Goal: Task Accomplishment & Management: Manage account settings

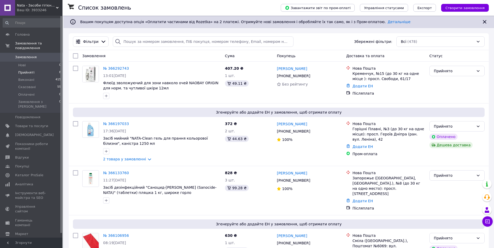
click at [34, 69] on li "Прийняті 8" at bounding box center [32, 72] width 64 height 7
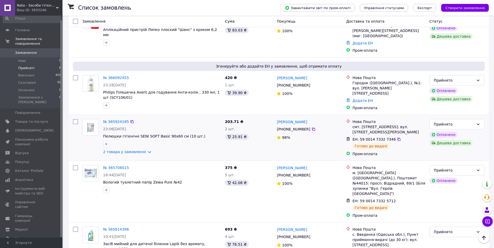
scroll to position [239, 0]
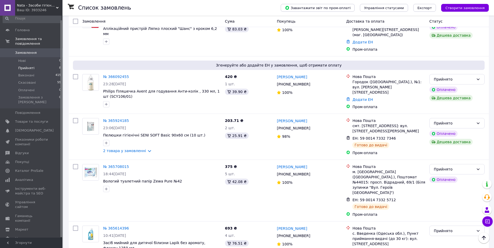
click at [30, 66] on span "Прийняті" at bounding box center [26, 68] width 16 height 5
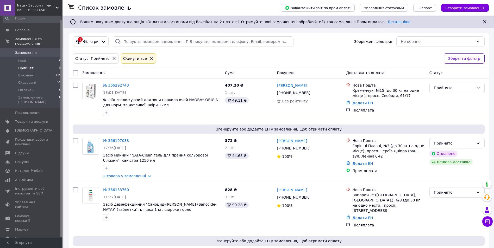
click at [27, 65] on li "Прийняті 8" at bounding box center [32, 68] width 64 height 7
click at [34, 65] on li "Прийняті 8" at bounding box center [32, 68] width 64 height 7
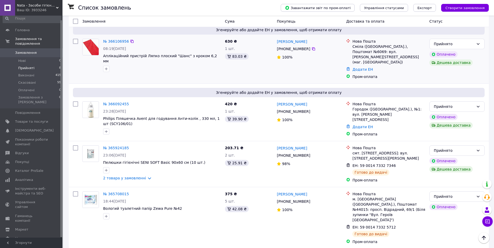
scroll to position [213, 0]
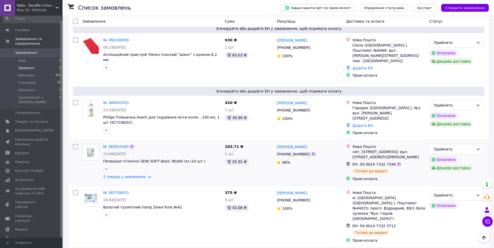
click at [147, 175] on div "2 товара у замовленні" at bounding box center [162, 177] width 118 height 5
click at [142, 175] on link "2 товара у замовленні" at bounding box center [124, 177] width 43 height 4
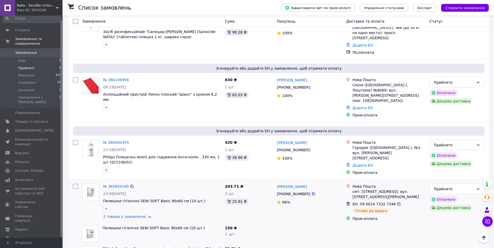
scroll to position [187, 0]
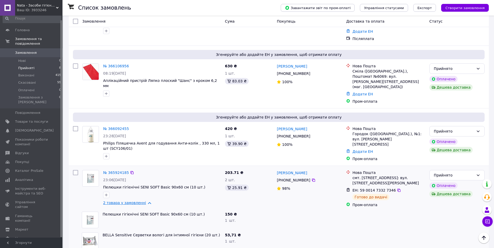
click at [144, 201] on link "2 товара у замовленні" at bounding box center [124, 203] width 43 height 4
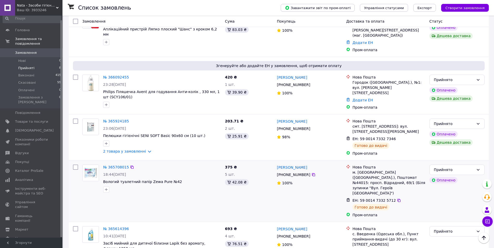
scroll to position [239, 0]
click at [25, 65] on li "Прийняті 8" at bounding box center [32, 68] width 64 height 7
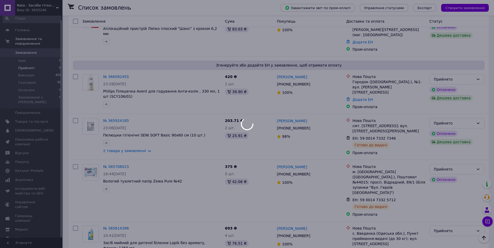
scroll to position [0, 0]
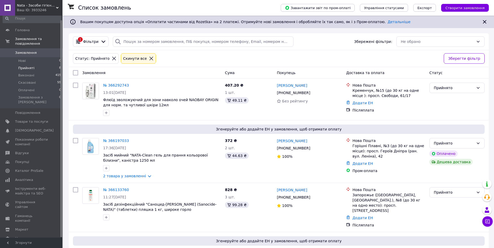
click at [31, 66] on span "Прийняті" at bounding box center [26, 68] width 16 height 5
click at [142, 176] on link "2 товара у замовленні" at bounding box center [124, 176] width 43 height 4
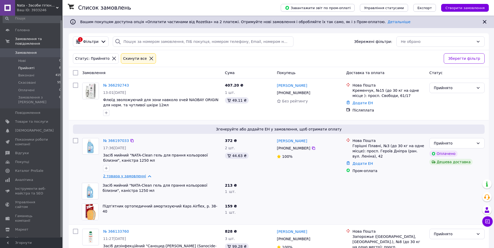
click at [146, 178] on link "2 товара у замовленні" at bounding box center [124, 176] width 43 height 4
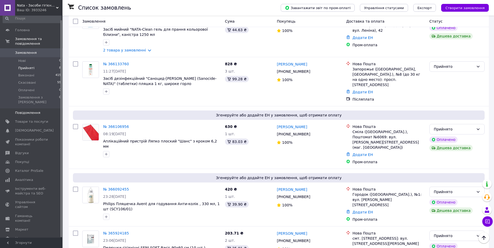
scroll to position [182, 0]
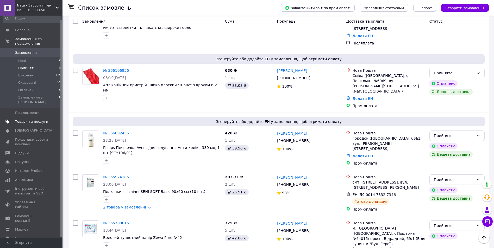
click at [43, 120] on span "Товари та послуги" at bounding box center [31, 122] width 33 height 5
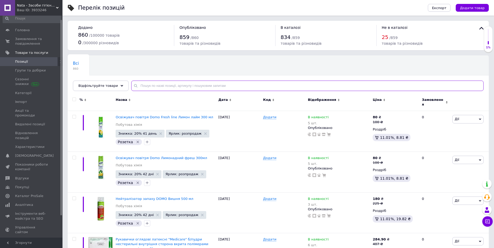
click at [148, 86] on input "text" at bounding box center [307, 86] width 352 height 10
click at [142, 83] on input "text" at bounding box center [307, 86] width 352 height 10
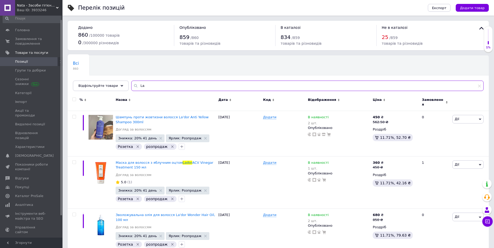
type input "L"
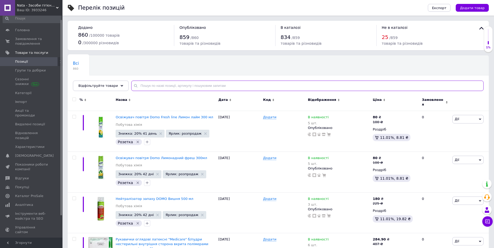
click at [146, 85] on input "text" at bounding box center [307, 86] width 352 height 10
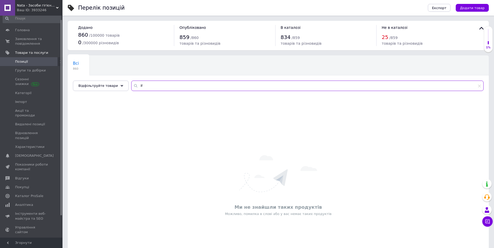
type input "I"
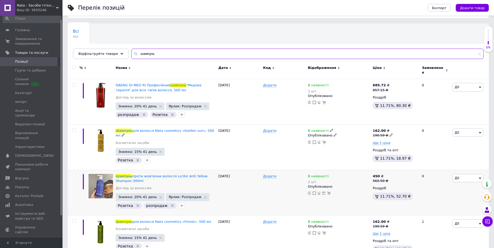
scroll to position [43, 0]
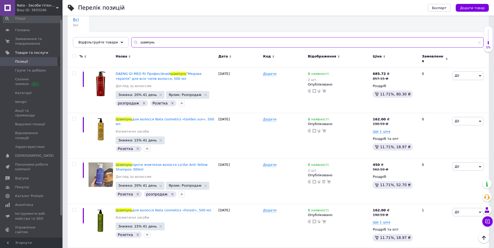
click at [163, 43] on input "шампунь" at bounding box center [307, 42] width 352 height 10
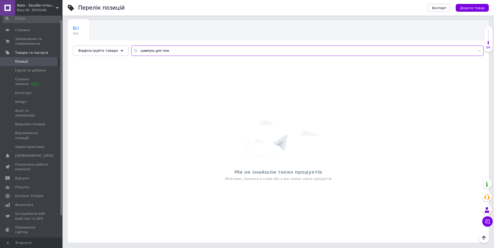
scroll to position [35, 0]
click at [34, 51] on span "Товари та послуги" at bounding box center [31, 53] width 33 height 5
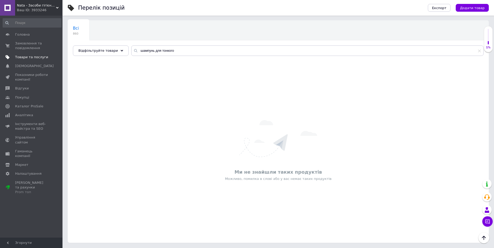
click at [37, 57] on span "Товари та послуги" at bounding box center [31, 57] width 33 height 5
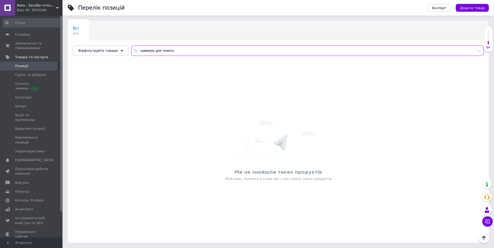
click at [187, 54] on input "шампунь для тонкого" at bounding box center [307, 51] width 352 height 10
type input "ш"
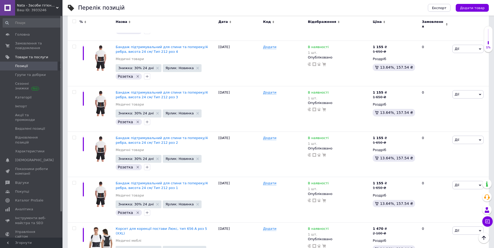
scroll to position [4219, 0]
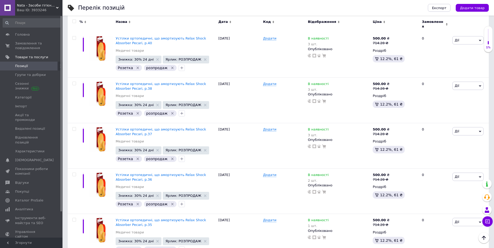
scroll to position [4211, 0]
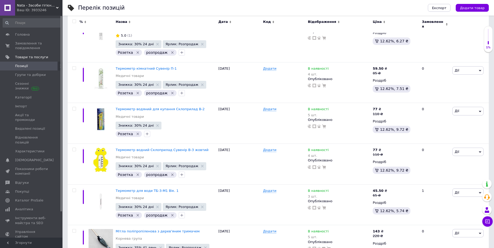
scroll to position [4243, 0]
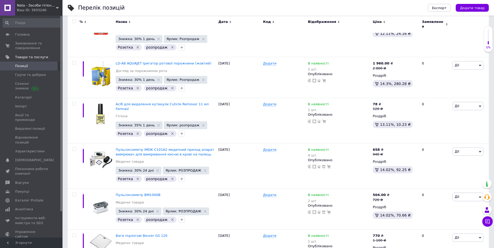
scroll to position [4165, 0]
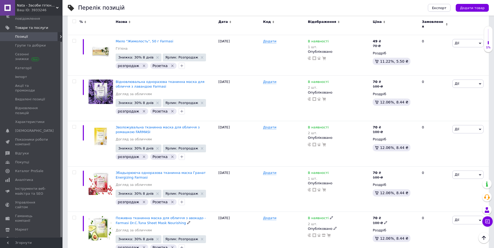
scroll to position [4315, 0]
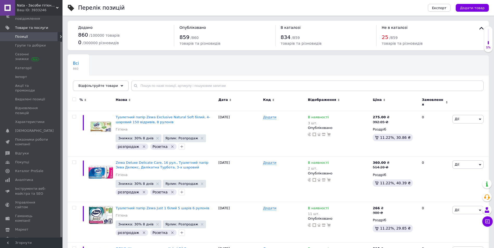
scroll to position [4184, 0]
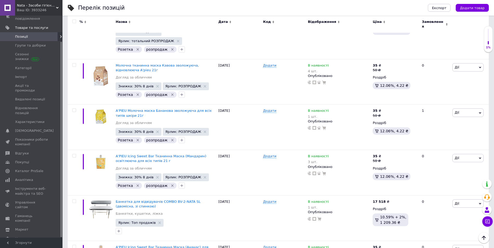
scroll to position [4167, 0]
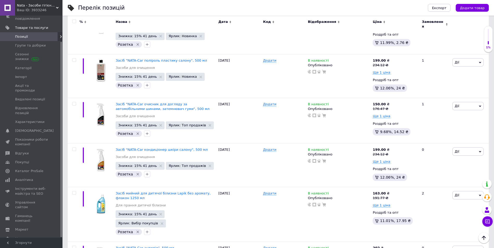
scroll to position [4308, 0]
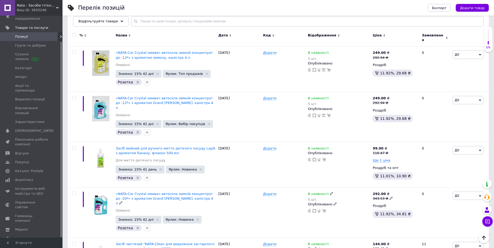
scroll to position [78, 0]
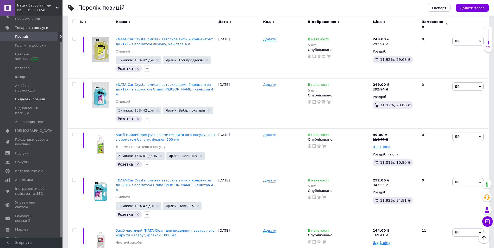
click at [26, 97] on span "Видалені позиції" at bounding box center [30, 99] width 30 height 5
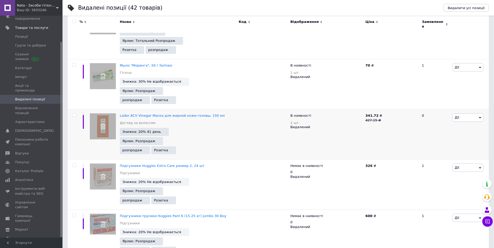
scroll to position [1172, 0]
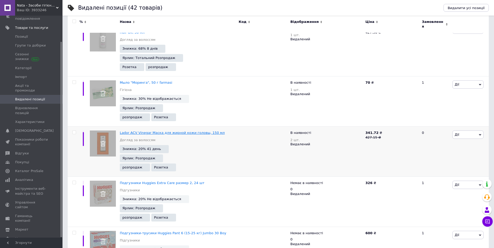
click at [129, 131] on span "Lador ACV Vinegar Маска для жирной кожи головы, 150 мл" at bounding box center [172, 133] width 105 height 4
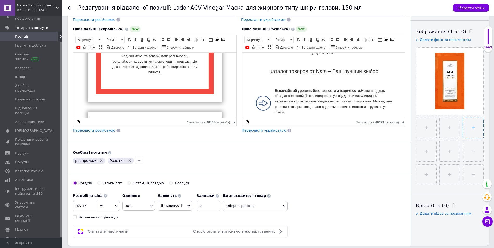
scroll to position [104, 0]
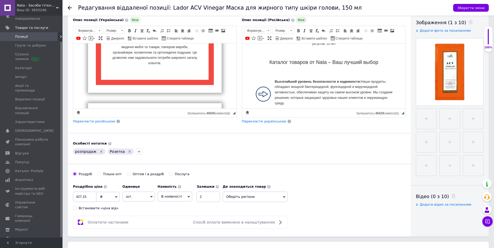
click at [72, 7] on icon at bounding box center [70, 8] width 4 height 4
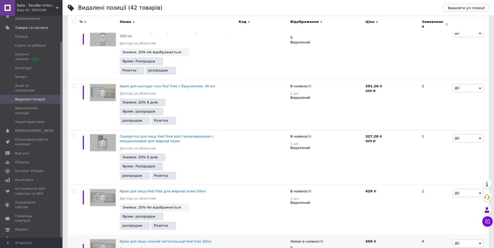
scroll to position [1963, 0]
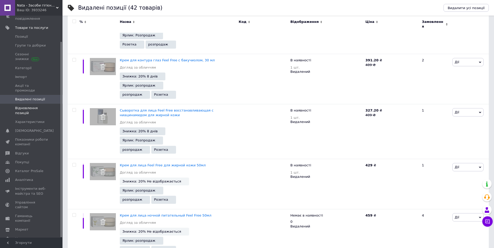
click at [38, 106] on span "Відновлення позицій" at bounding box center [31, 110] width 33 height 9
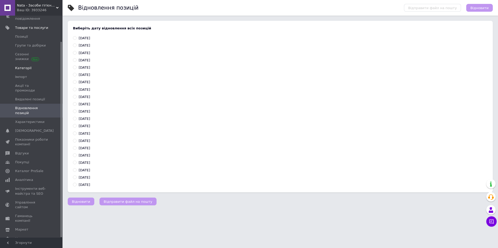
click at [28, 68] on span "Категорії" at bounding box center [23, 68] width 16 height 5
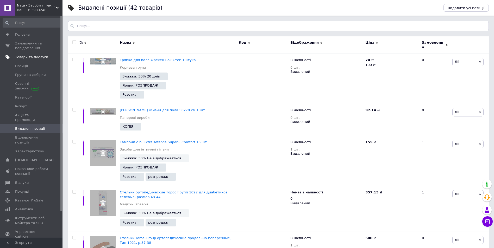
click at [27, 56] on span "Товари та послуги" at bounding box center [31, 57] width 33 height 5
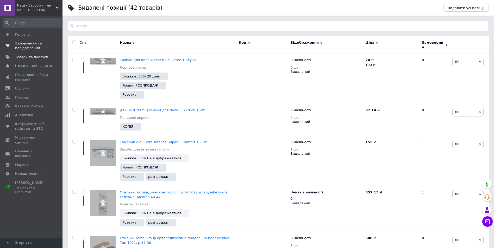
click at [30, 43] on span "Замовлення та повідомлення" at bounding box center [31, 45] width 33 height 9
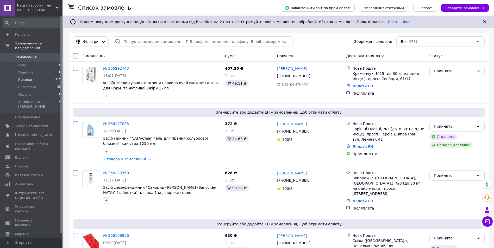
click at [30, 78] on span "Виконані" at bounding box center [26, 80] width 16 height 5
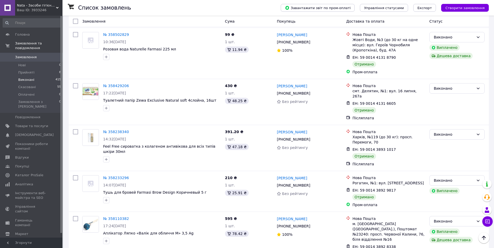
scroll to position [3829, 0]
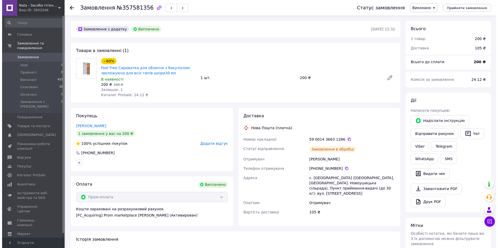
scroll to position [4, 0]
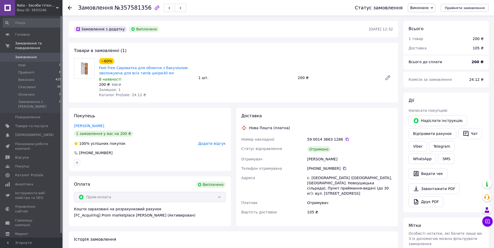
click at [72, 7] on icon at bounding box center [70, 8] width 4 height 4
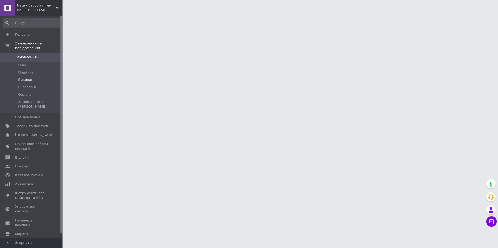
click at [32, 78] on span "Виконані" at bounding box center [26, 80] width 16 height 5
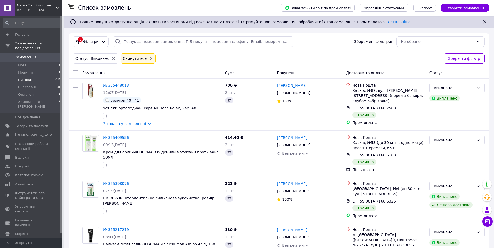
click at [30, 78] on span "Виконані" at bounding box center [26, 80] width 16 height 5
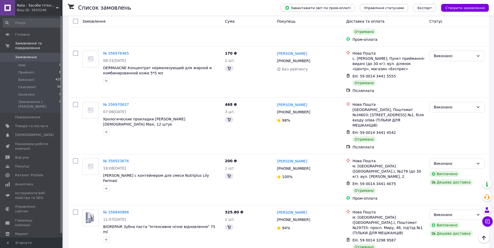
scroll to position [4657, 0]
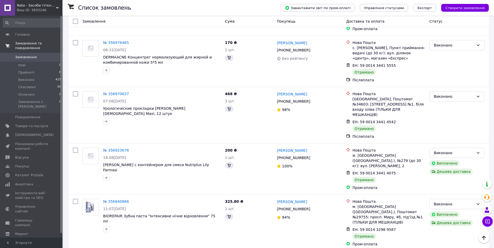
click at [40, 44] on span "Замовлення та повідомлення" at bounding box center [38, 45] width 47 height 9
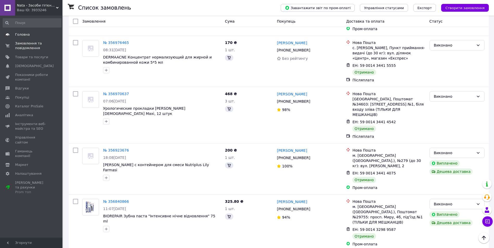
click at [18, 35] on span "Головна" at bounding box center [22, 34] width 15 height 5
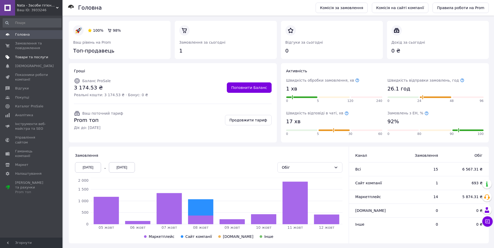
click at [26, 56] on span "Товари та послуги" at bounding box center [31, 57] width 33 height 5
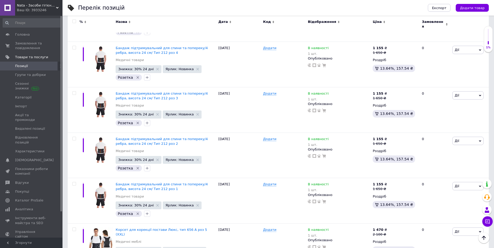
scroll to position [4219, 0]
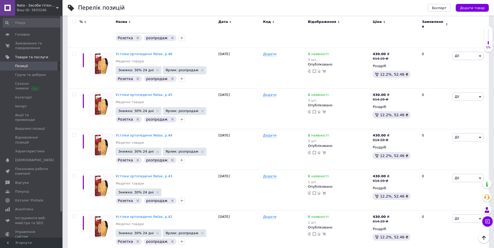
scroll to position [4211, 0]
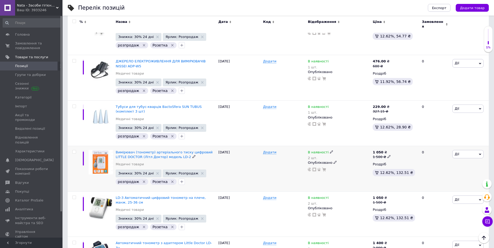
scroll to position [4243, 0]
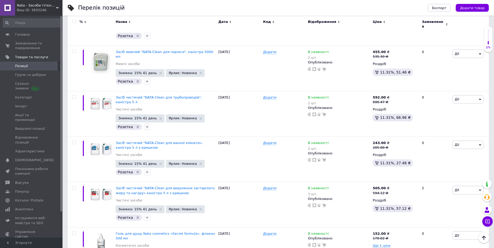
scroll to position [4165, 0]
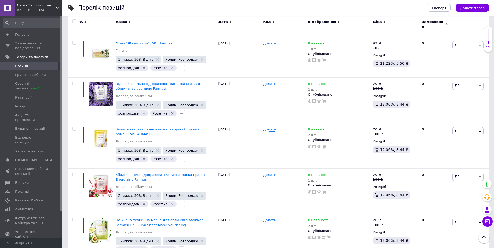
scroll to position [4315, 0]
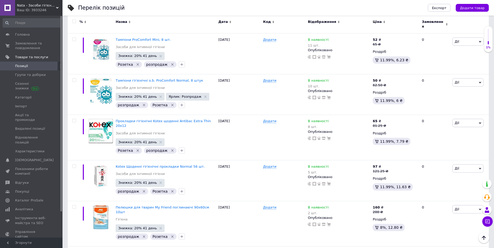
scroll to position [4184, 0]
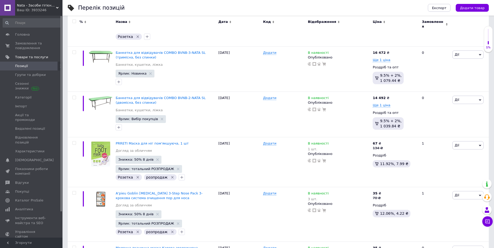
scroll to position [4167, 0]
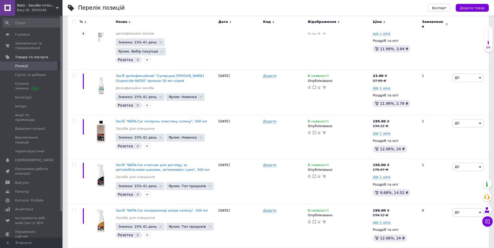
scroll to position [4308, 0]
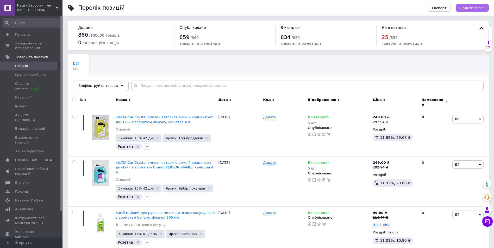
click at [479, 7] on span "Додати товар" at bounding box center [472, 8] width 25 height 4
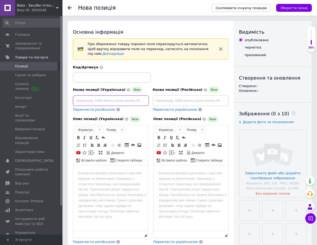
click at [94, 95] on input at bounding box center [111, 100] width 76 height 10
paste input "Шампунь для зволоження та об'єму волосся Lador Wonder Bubble Shampoo 50 мл"
type input "Шампунь для зволоження та об'єму волосся Lador Wonder Bubble Shampoo 50 мл"
click at [258, 155] on input "file" at bounding box center [272, 163] width 67 height 67
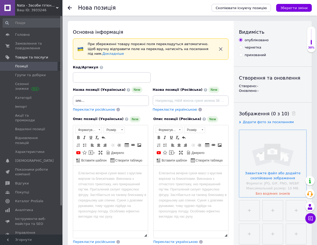
scroll to position [0, 0]
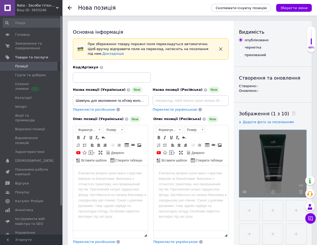
click at [94, 173] on body "Редактор, 2BE1F4F3-8A98-4298-9377-1E8C25910AC9" at bounding box center [110, 172] width 64 height 5
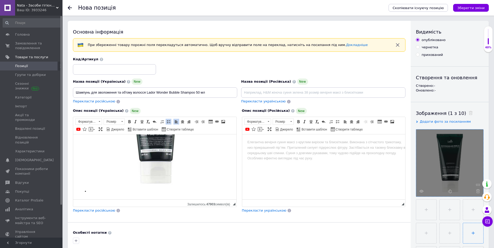
scroll to position [333, 0]
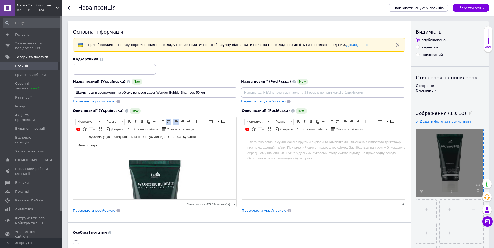
click at [92, 213] on span "Перекласти російською" at bounding box center [94, 211] width 42 height 4
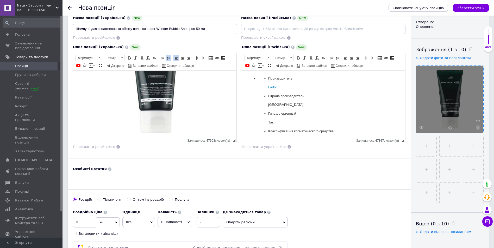
scroll to position [78, 0]
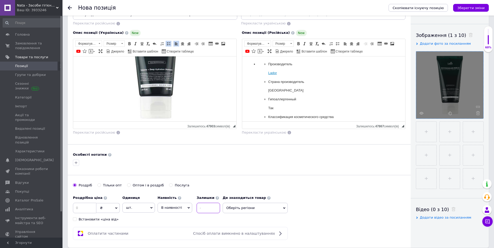
click at [212, 208] on input at bounding box center [208, 208] width 23 height 10
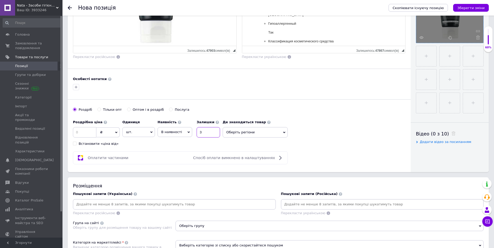
scroll to position [156, 0]
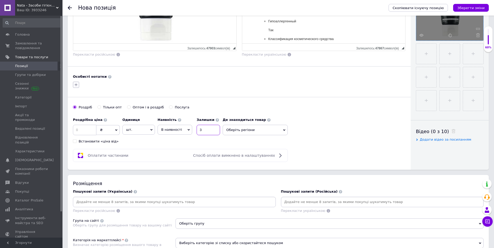
type input "3"
click at [73, 82] on button "button" at bounding box center [76, 85] width 6 height 6
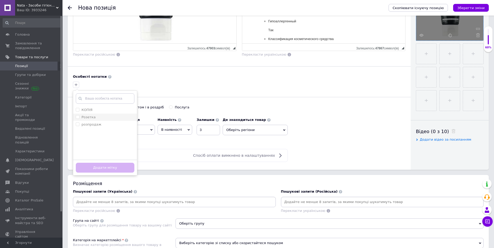
click at [78, 117] on input "Розетка" at bounding box center [77, 116] width 3 height 3
checkbox input "true"
click at [78, 123] on input "розпродаж" at bounding box center [77, 124] width 3 height 3
checkbox input "true"
click at [97, 167] on button "Додати мітку" at bounding box center [105, 168] width 59 height 10
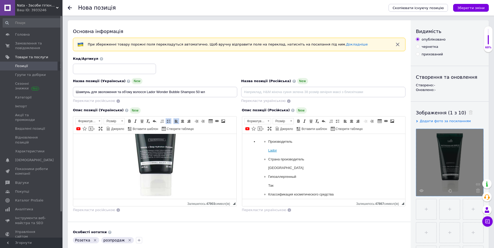
scroll to position [0, 0]
click at [98, 101] on span "Перекласти російською" at bounding box center [94, 101] width 42 height 4
type input "Шампунь для увлажнения и объема волос Lador Wonder Bubble Shampoo 50 мл"
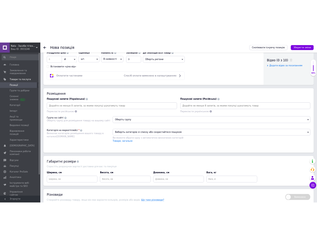
scroll to position [286, 0]
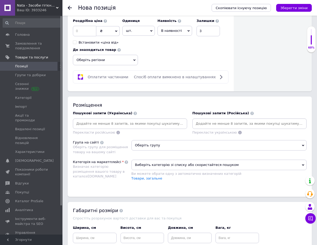
drag, startPoint x: 85, startPoint y: 123, endPoint x: 96, endPoint y: 113, distance: 14.9
click at [96, 118] on div at bounding box center [130, 123] width 114 height 10
click at [103, 120] on input at bounding box center [130, 124] width 112 height 8
click at [92, 123] on div at bounding box center [130, 123] width 114 height 10
click at [92, 120] on input at bounding box center [130, 124] width 112 height 8
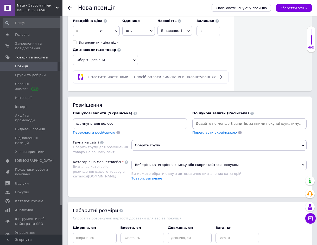
type input "шампунь для волосся"
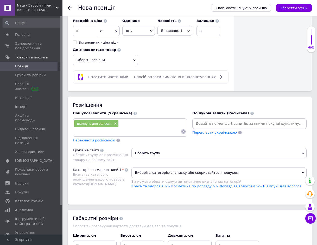
click at [122, 120] on div "шампунь для волосся ×" at bounding box center [130, 128] width 112 height 16
drag, startPoint x: 120, startPoint y: 117, endPoint x: 124, endPoint y: 113, distance: 5.9
drag, startPoint x: 124, startPoint y: 113, endPoint x: 113, endPoint y: 128, distance: 18.9
click at [113, 128] on input at bounding box center [127, 131] width 107 height 8
paste input "Південна Корея"
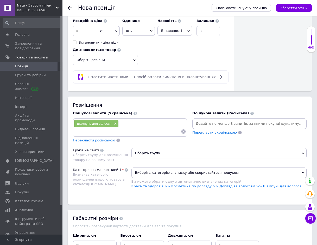
type input "Південна Корея"
click at [85, 127] on input at bounding box center [127, 131] width 107 height 8
paste input "Професійна"
type input "Професійна"
click at [103, 127] on input at bounding box center [142, 131] width 78 height 8
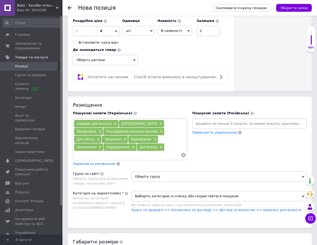
click at [94, 151] on input at bounding box center [127, 155] width 107 height 8
paste input "Унісекс"
type input "Унісекс"
click at [96, 151] on input at bounding box center [138, 155] width 85 height 8
paste input "Всі типи шкіри"
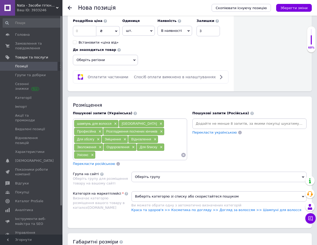
type input "Всі типи шкіри"
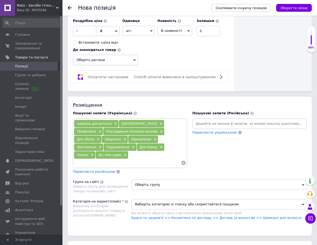
click at [101, 169] on span "Перекласти російською" at bounding box center [94, 171] width 42 height 4
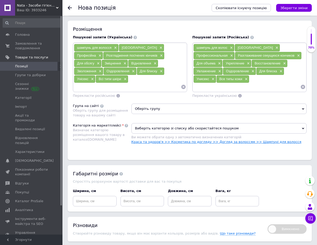
scroll to position [364, 0]
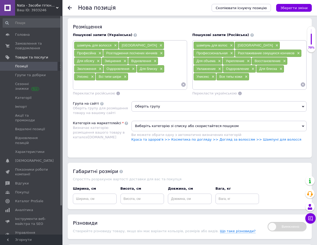
click at [152, 104] on span "Оберіть групу" at bounding box center [220, 106] width 176 height 10
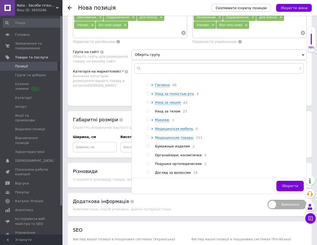
scroll to position [416, 0]
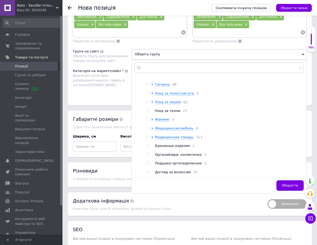
click at [148, 170] on input "radio" at bounding box center [147, 171] width 3 height 3
radio input "true"
click at [300, 180] on button "Зберегти" at bounding box center [290, 185] width 27 height 10
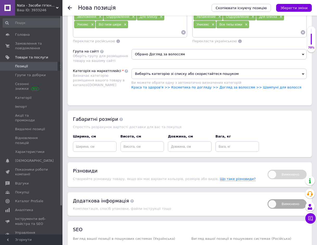
click at [157, 69] on span "Виберіть категорію зі списку або скористайтеся пошуком" at bounding box center [220, 74] width 176 height 10
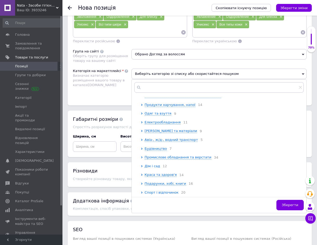
scroll to position [52, 0]
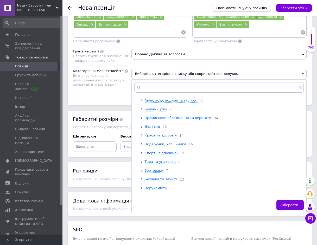
click at [150, 136] on span "Краса та здоров'я" at bounding box center [161, 135] width 32 height 4
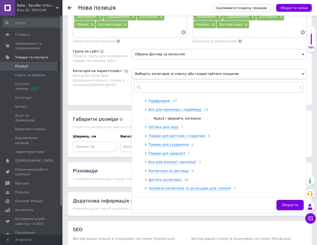
scroll to position [130, 0]
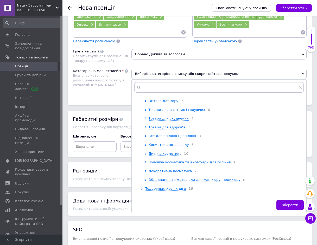
click at [167, 146] on span "Косметика по догляду" at bounding box center [169, 144] width 40 height 4
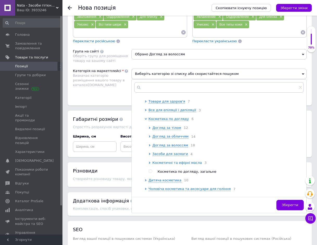
scroll to position [156, 0]
click at [154, 147] on span "Догляд за волоссям" at bounding box center [171, 145] width 36 height 4
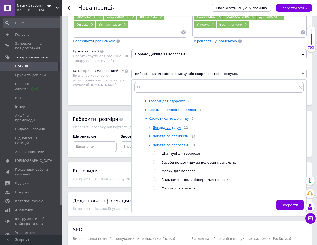
click at [154, 155] on input "radio" at bounding box center [154, 152] width 3 height 3
radio input "true"
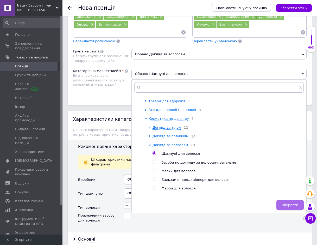
click at [289, 204] on button "Зберегти" at bounding box center [290, 205] width 27 height 10
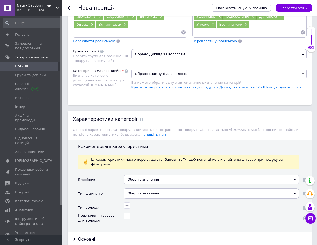
click at [294, 174] on div "Оберіть значення" at bounding box center [211, 179] width 175 height 10
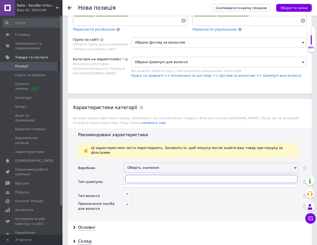
scroll to position [442, 0]
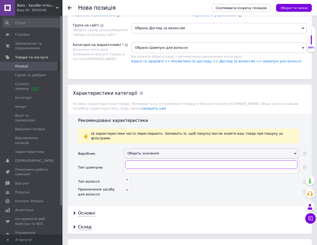
click at [133, 160] on input "text" at bounding box center [211, 164] width 172 height 8
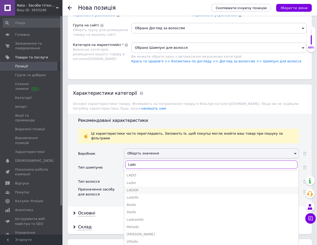
type input "Lado"
click at [133, 188] on div "LADOR" at bounding box center [211, 190] width 169 height 5
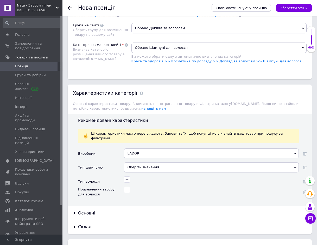
click at [140, 162] on div "Оберіть значення" at bounding box center [211, 167] width 175 height 10
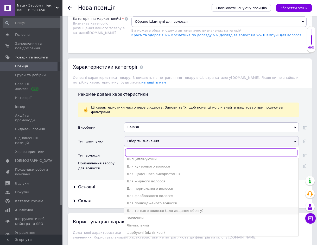
scroll to position [52, 0]
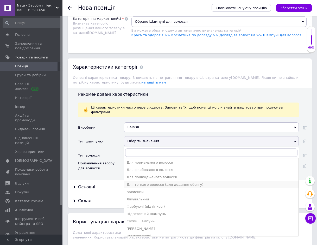
click at [138, 182] on div "Для тонкого волосся (для додання обсягу)" at bounding box center [211, 184] width 169 height 5
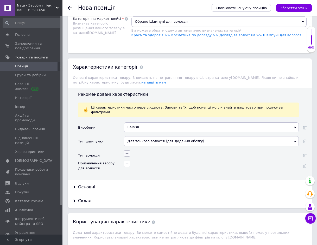
click at [128, 151] on icon "button" at bounding box center [127, 153] width 4 height 4
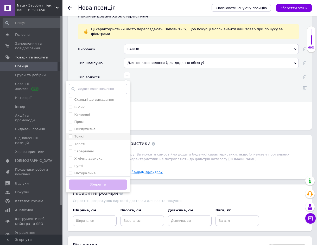
click at [70, 134] on input "Тонкі" at bounding box center [70, 135] width 3 height 3
click at [71, 134] on input "Тонкі" at bounding box center [70, 135] width 3 height 3
checkbox input "false"
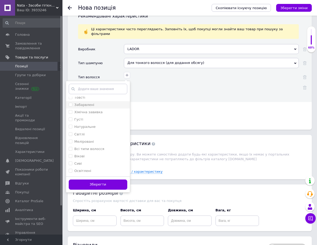
scroll to position [104, 0]
click at [70, 141] on волосся "Всі типи волосся" at bounding box center [70, 142] width 3 height 3
checkbox волосся "true"
drag, startPoint x: 109, startPoint y: 173, endPoint x: 102, endPoint y: 160, distance: 14.3
click at [108, 179] on button "Зберегти" at bounding box center [98, 184] width 59 height 10
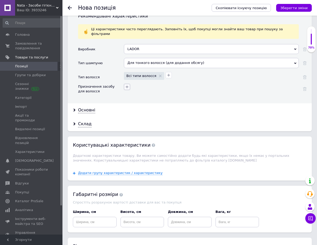
click at [129, 85] on icon "button" at bounding box center [127, 87] width 4 height 4
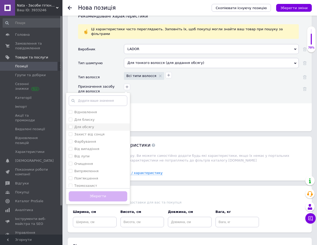
click at [72, 125] on обсягу "Для обсягу" at bounding box center [70, 126] width 3 height 3
checkbox обсягу "true"
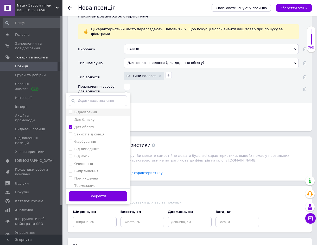
click at [69, 110] on input "Відновлення" at bounding box center [70, 111] width 3 height 3
checkbox input "true"
click at [68, 116] on li "Для блиску" at bounding box center [98, 119] width 64 height 7
checkbox блиску "true"
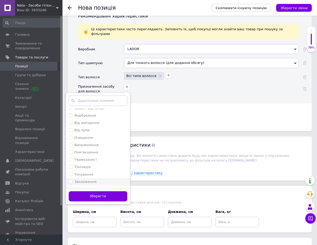
click at [70, 179] on input "Зволоження" at bounding box center [70, 180] width 3 height 3
checkbox input "true"
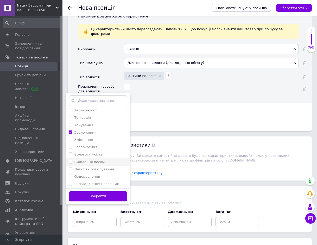
scroll to position [78, 0]
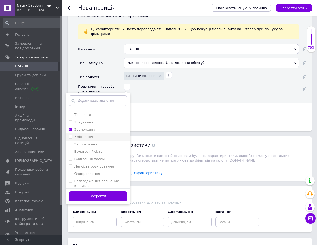
click at [69, 135] on input "Зміцнення" at bounding box center [70, 136] width 3 height 3
checkbox input "true"
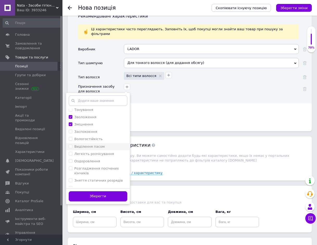
scroll to position [104, 0]
click at [70, 145] on input "Оздоровлення" at bounding box center [70, 146] width 3 height 3
checkbox input "true"
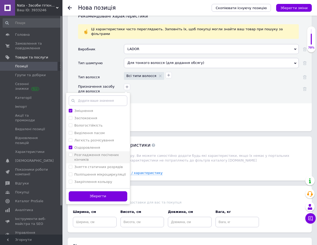
click at [70, 153] on кінчиків "Розгладження посічених кінчиків" at bounding box center [70, 154] width 3 height 3
checkbox кінчиків "true"
click at [115, 191] on button "Зберегти" at bounding box center [98, 196] width 59 height 10
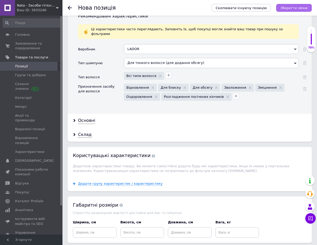
click at [290, 9] on icon "Зберегти зміни" at bounding box center [294, 8] width 27 height 4
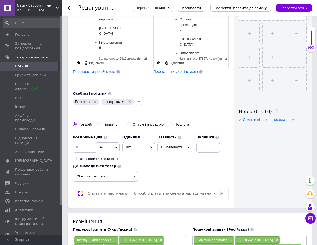
scroll to position [208, 0]
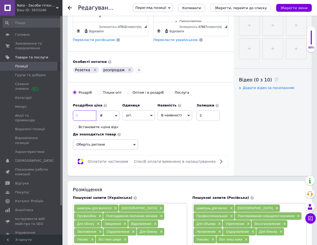
click at [85, 113] on input at bounding box center [84, 115] width 23 height 10
type input "170"
click at [305, 7] on icon "Зберегти зміни" at bounding box center [294, 8] width 27 height 4
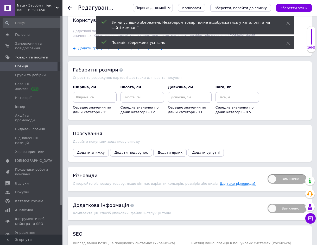
scroll to position [703, 0]
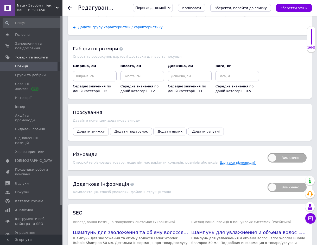
click at [101, 129] on span "Додати знижку" at bounding box center [91, 131] width 28 height 4
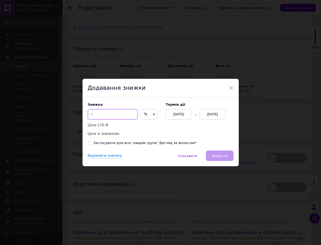
click at [109, 113] on input at bounding box center [113, 114] width 50 height 10
type input "30"
click at [219, 114] on div "[DATE]" at bounding box center [213, 114] width 26 height 10
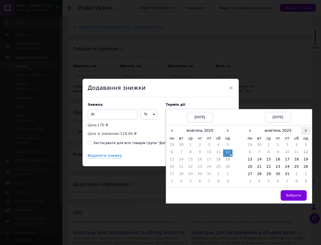
click at [305, 131] on span "›" at bounding box center [305, 131] width 9 height 8
click at [269, 175] on td "26" at bounding box center [268, 174] width 9 height 7
drag, startPoint x: 294, startPoint y: 195, endPoint x: 244, endPoint y: 173, distance: 54.9
click at [294, 195] on span "Вибрати" at bounding box center [293, 195] width 15 height 4
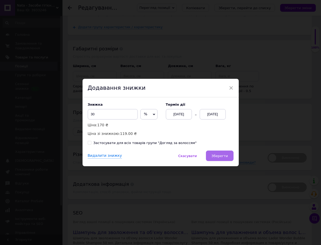
click at [226, 156] on span "Зберегти" at bounding box center [219, 156] width 16 height 4
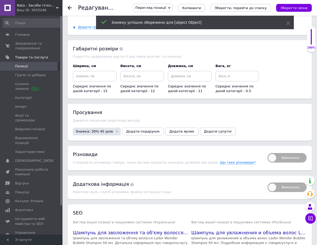
click at [171, 129] on span "Додати ярлик" at bounding box center [182, 131] width 25 height 4
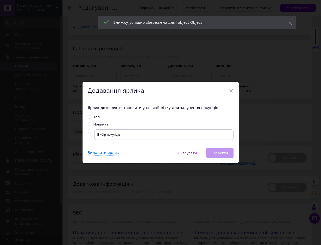
click at [88, 130] on input "radio" at bounding box center [89, 130] width 3 height 3
radio input "true"
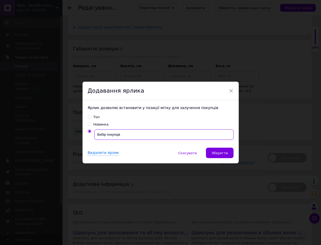
click at [114, 132] on input "Вибір покупців" at bounding box center [163, 134] width 139 height 10
click at [121, 134] on input "Вибір покупців" at bounding box center [163, 134] width 139 height 10
type input "В"
type input "h"
type input "розпродаж"
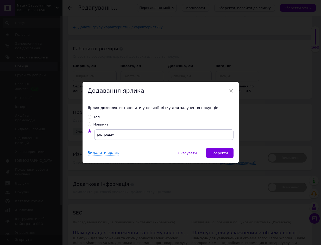
click at [222, 154] on span "Зберегти" at bounding box center [219, 153] width 16 height 4
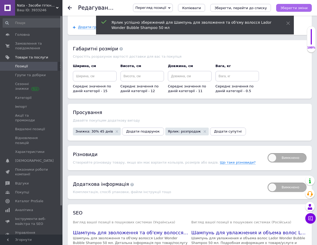
click at [306, 6] on icon "Зберегти зміни" at bounding box center [294, 8] width 27 height 4
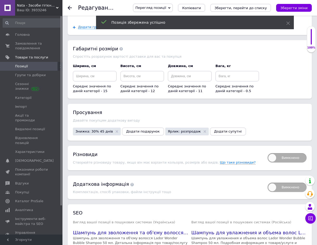
click at [67, 8] on div "Редагування позиції: Шампунь для зволоження та об'єму волосся Lador Wonder Bubb…" at bounding box center [190, 8] width 255 height 16
click at [69, 8] on icon at bounding box center [70, 8] width 4 height 4
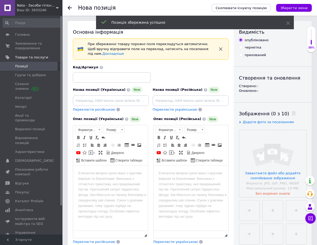
click at [69, 6] on icon at bounding box center [70, 8] width 4 height 4
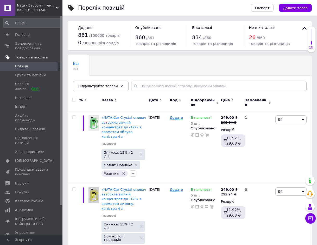
click at [30, 57] on span "Товари та послуги" at bounding box center [31, 57] width 33 height 5
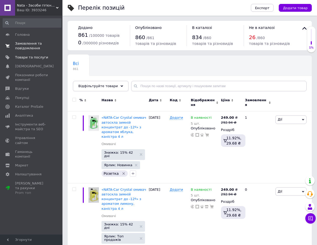
click at [24, 45] on span "Замовлення та повідомлення" at bounding box center [31, 45] width 33 height 9
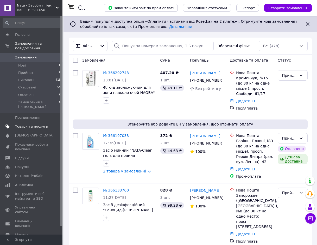
click at [36, 124] on span "Товари та послуги" at bounding box center [31, 126] width 33 height 5
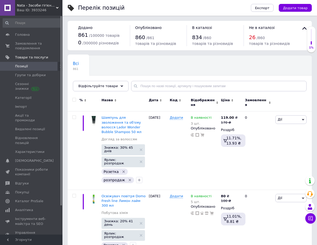
drag, startPoint x: 300, startPoint y: 8, endPoint x: 313, endPoint y: 20, distance: 17.9
click at [300, 8] on span "Додати товар" at bounding box center [295, 8] width 25 height 4
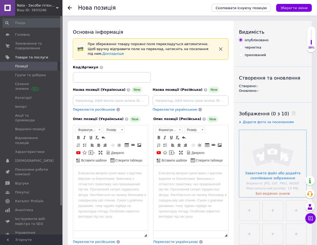
drag, startPoint x: 277, startPoint y: 159, endPoint x: 272, endPoint y: 161, distance: 5.0
click at [272, 161] on input "file" at bounding box center [272, 163] width 67 height 67
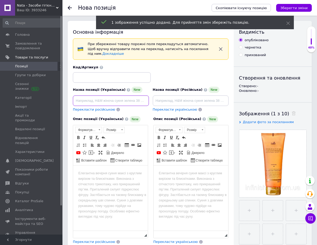
click at [85, 96] on input at bounding box center [111, 100] width 76 height 10
paste input "Шампунь проти випадіння для тонкого волосся Dermatical Hair-Loss Shampoo For Th…"
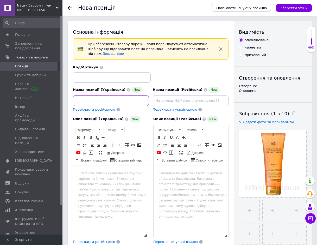
type input "Шампунь проти випадіння для тонкого волосся Dermatical Hair-Loss Shampoo For Th…"
click at [99, 107] on span "Перекласти російською" at bounding box center [94, 109] width 42 height 4
type input "Шампунь против выпадения для тонких волос Dermatical Hair-Loss Shampoo For Thin…"
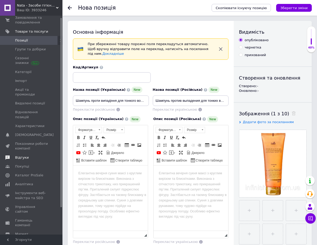
scroll to position [26, 0]
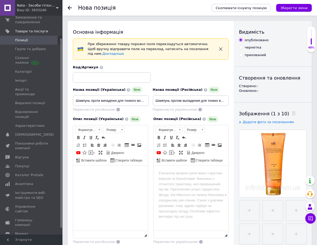
click at [98, 173] on body "Редактор, AC3CC345-C11E-4AF2-89E8-0D7E05C1C3BC" at bounding box center [110, 172] width 64 height 5
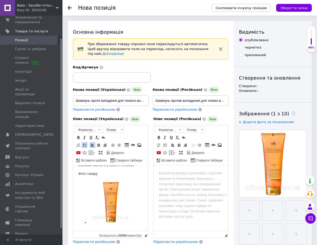
scroll to position [1484, 0]
click at [135, 167] on p "7079633 2505426 8865328 2439406 1393402 2337743 3435847 6408035 8018844 3404950…" at bounding box center [110, 99] width 64 height 135
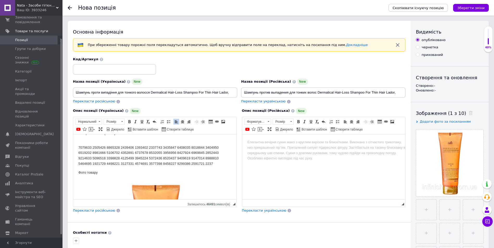
scroll to position [756, 0]
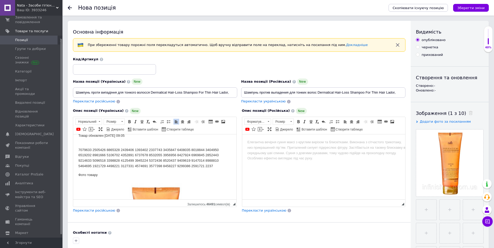
click at [217, 169] on p "7079633 2505426 8865328 2439406 1393402 2337743 3435847 6408035 8018844 3404950…" at bounding box center [154, 158] width 153 height 22
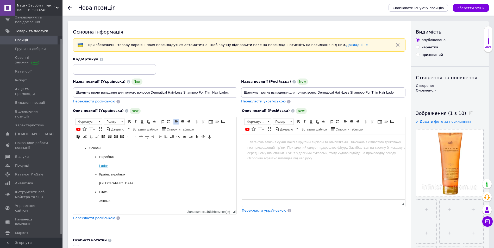
scroll to position [0, 0]
click at [101, 220] on span "Перекласти російською" at bounding box center [94, 218] width 42 height 4
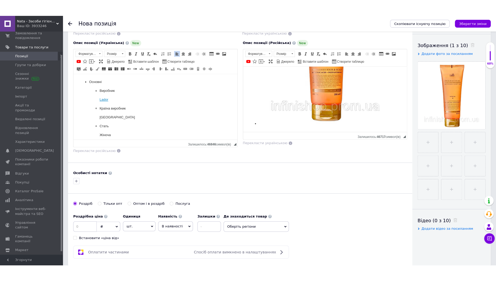
scroll to position [130, 0]
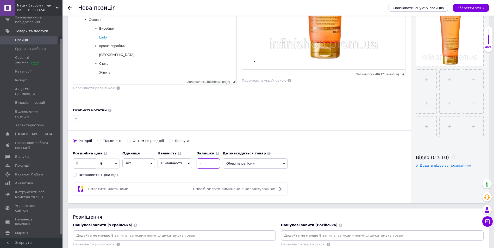
click at [207, 165] on input at bounding box center [208, 164] width 23 height 10
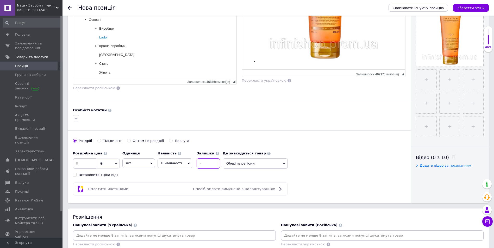
scroll to position [683, 0]
click at [203, 162] on input at bounding box center [208, 164] width 23 height 10
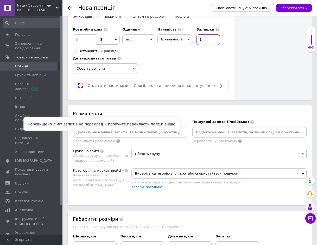
scroll to position [292, 0]
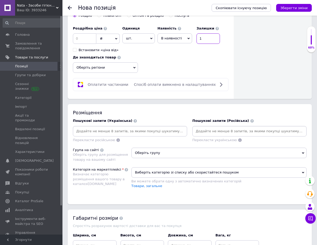
type input "1"
click at [92, 128] on input at bounding box center [130, 131] width 112 height 8
type input "шампунь для волосся"
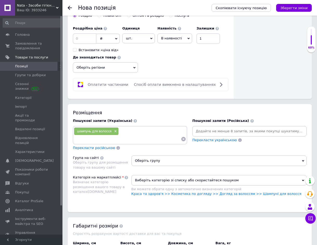
click at [100, 135] on input at bounding box center [127, 139] width 107 height 8
paste input "Південна Корея"
type input "Південна Корея"
click at [84, 135] on input at bounding box center [127, 139] width 107 height 8
paste input "Професійна"
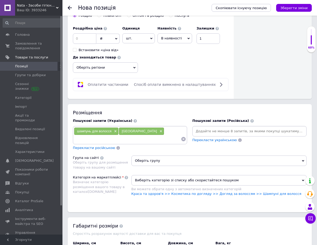
type input "Професійна"
click at [103, 135] on input at bounding box center [142, 139] width 78 height 8
paste input "Для блиску волосся; Для об'єму волосся; Очищення; Проти випадання волосся"
type input "Для блиску волосся; Для об'єму волосся; Очищення; Проти випадання волосся"
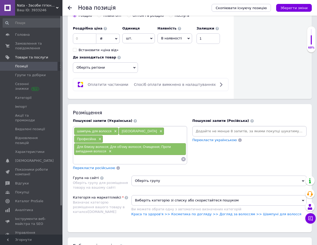
click at [87, 155] on input at bounding box center [127, 159] width 107 height 8
click at [115, 143] on div "Для блиску волосся; Для об'єму волосся; Очищення; Проти випадання волосся ×" at bounding box center [130, 149] width 112 height 12
click at [110, 149] on span "×" at bounding box center [110, 151] width 4 height 4
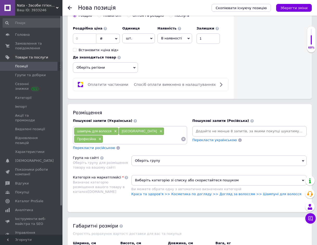
click at [103, 135] on input at bounding box center [142, 139] width 78 height 8
paste input "Для блиску волосся"
type input "Для блиску волосся"
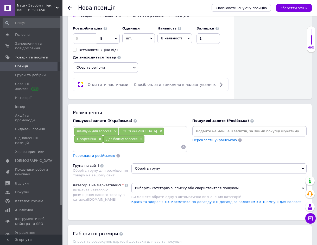
click at [122, 136] on div "шампунь для волосся × Південна Корея × Професійна × Для блиску волосся ×" at bounding box center [130, 138] width 112 height 23
drag, startPoint x: 122, startPoint y: 136, endPoint x: 104, endPoint y: 144, distance: 19.6
click at [104, 144] on input at bounding box center [127, 147] width 107 height 8
paste input "Для об'єму волосся"
type input "Для об'єму волосся"
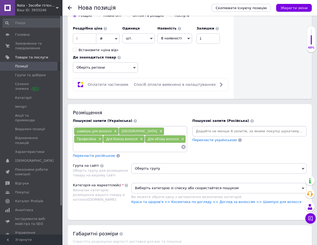
click at [95, 143] on input at bounding box center [127, 147] width 107 height 8
paste input "Очищення;"
type input "Очищення;"
click at [102, 144] on input at bounding box center [141, 147] width 79 height 8
paste input "Проти випадання волосся"
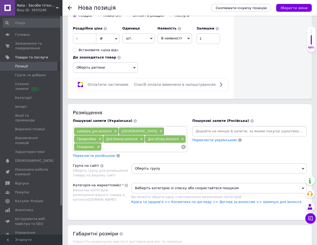
type input "Проти випадання волосся"
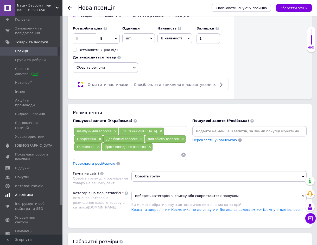
scroll to position [26, 0]
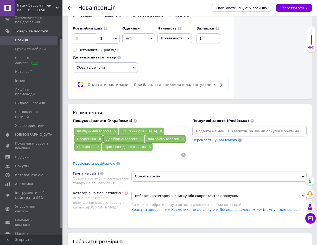
click at [104, 161] on span "Перекласти російською" at bounding box center [94, 163] width 42 height 4
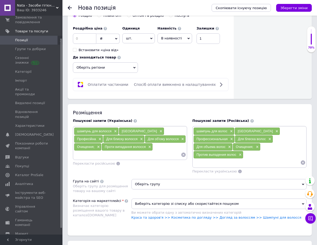
click at [154, 179] on span "Оберіть групу" at bounding box center [220, 184] width 176 height 10
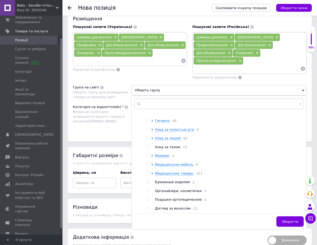
scroll to position [396, 0]
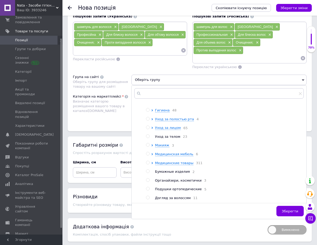
click at [148, 196] on input "radio" at bounding box center [147, 197] width 3 height 3
radio input "true"
drag, startPoint x: 286, startPoint y: 204, endPoint x: 265, endPoint y: 203, distance: 21.2
click at [286, 209] on span "Зберегти" at bounding box center [290, 211] width 16 height 4
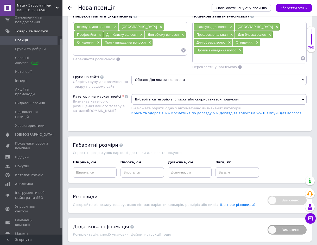
click at [153, 95] on span "Виберіть категорію зі списку або скористайтеся пошуком" at bounding box center [220, 99] width 176 height 10
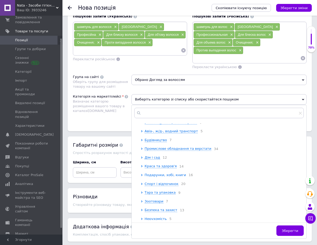
scroll to position [52, 0]
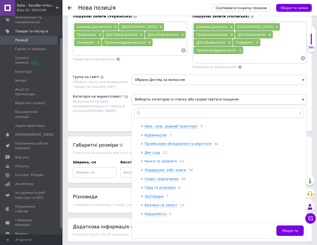
click at [146, 161] on span "Краса та здоров'я" at bounding box center [161, 161] width 32 height 4
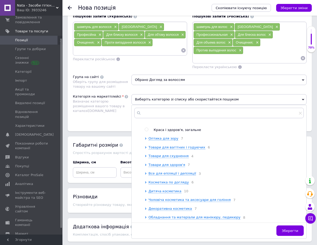
scroll to position [130, 0]
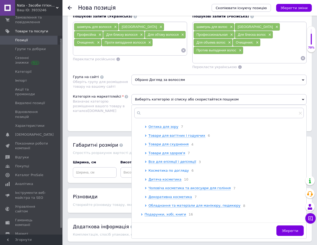
click at [169, 171] on span "Косметика по догляду" at bounding box center [169, 170] width 40 height 4
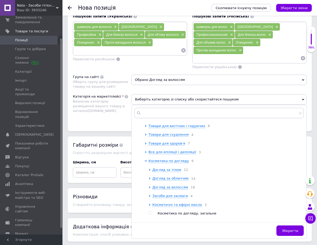
scroll to position [156, 0]
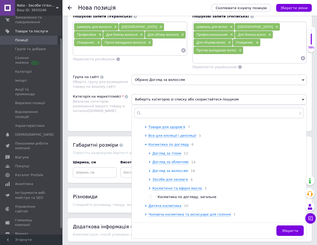
click at [163, 173] on div "Догляд за волоссям 18" at bounding box center [228, 170] width 151 height 5
click at [163, 172] on span "Догляд за волоссям" at bounding box center [171, 171] width 36 height 4
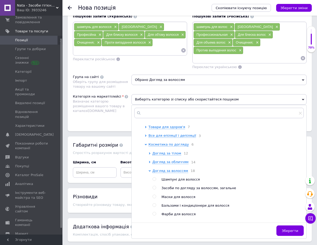
click at [154, 180] on input "radio" at bounding box center [154, 178] width 3 height 3
radio input "true"
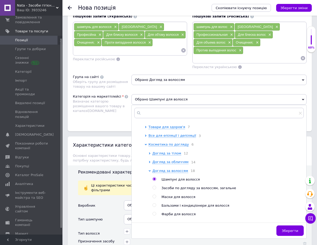
click at [289, 228] on span "Зберегти" at bounding box center [290, 230] width 16 height 4
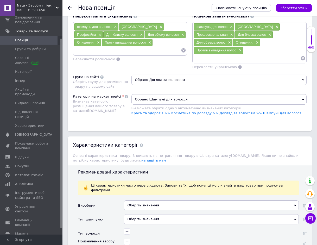
click at [173, 200] on div "Оберіть значення" at bounding box center [211, 205] width 175 height 10
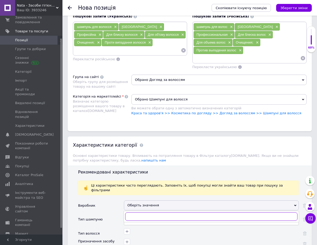
scroll to position [422, 0]
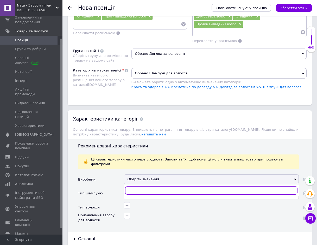
click at [141, 186] on input "text" at bounding box center [211, 190] width 172 height 8
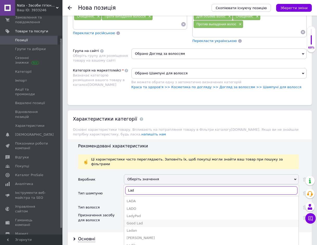
scroll to position [26, 0]
type input "Lad"
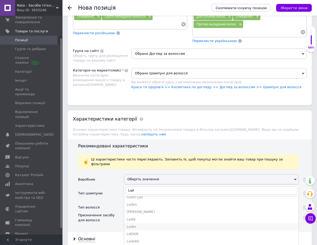
click at [134, 224] on div "Lador" at bounding box center [211, 226] width 169 height 5
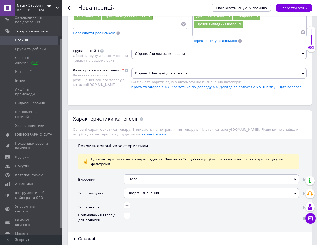
click at [134, 188] on div "Оберіть значення" at bounding box center [211, 193] width 175 height 10
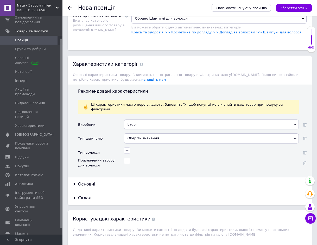
scroll to position [480, 0]
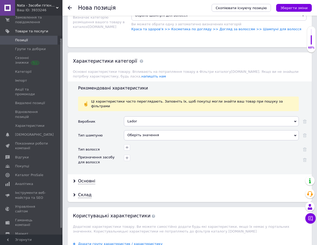
click at [146, 130] on div "Оберіть значення" at bounding box center [211, 135] width 175 height 10
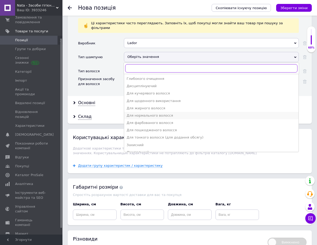
scroll to position [26, 0]
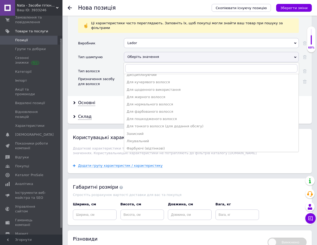
click at [157, 124] on div "Для тонкого волосся (для додання обсягу)" at bounding box center [211, 126] width 169 height 5
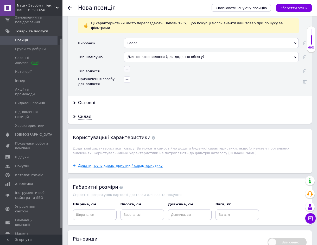
click at [126, 67] on icon "button" at bounding box center [127, 69] width 4 height 4
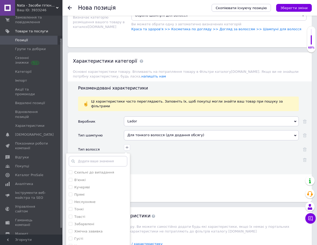
scroll to position [52, 0]
click at [69, 206] on input "Тонкі" at bounding box center [70, 207] width 3 height 3
checkbox input "true"
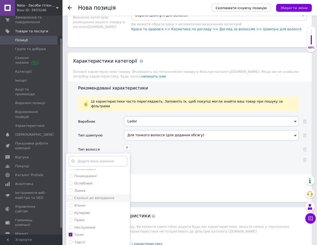
click at [69, 196] on випадання "Схильні до випадання" at bounding box center [70, 197] width 3 height 3
checkbox випадання "true"
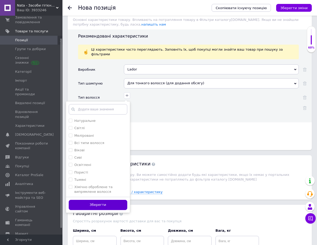
scroll to position [532, 0]
click at [101, 199] on button "Зберегти" at bounding box center [98, 204] width 59 height 10
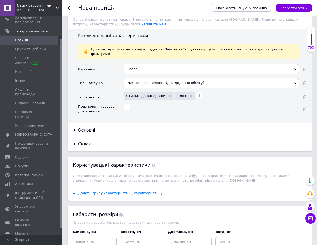
click at [175, 78] on div "Для тонкого волосся (для додання обсягу)" at bounding box center [211, 83] width 175 height 10
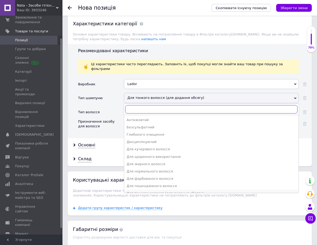
scroll to position [506, 0]
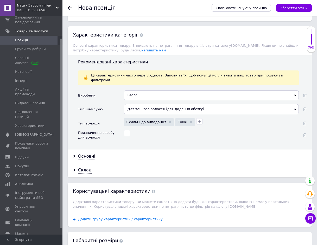
click at [110, 118] on div "Тип волосся" at bounding box center [101, 124] width 46 height 12
click at [98, 130] on div "Призначення засобу для волосся" at bounding box center [99, 134] width 43 height 9
click at [127, 130] on button "button" at bounding box center [127, 133] width 6 height 6
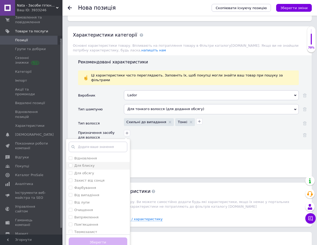
click at [69, 163] on блиску "Для блиску" at bounding box center [70, 164] width 3 height 3
checkbox блиску "true"
click at [69, 171] on обсягу "Для обсягу" at bounding box center [70, 172] width 3 height 3
checkbox обсягу "true"
click at [73, 207] on label "Очищення" at bounding box center [81, 209] width 24 height 5
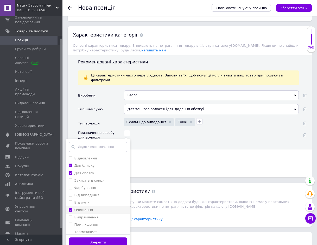
click at [72, 208] on input "Очищення" at bounding box center [70, 209] width 3 height 3
click at [71, 208] on input "Очищення" at bounding box center [70, 209] width 3 height 3
checkbox input "true"
click at [69, 193] on випадіння "Від випадіння" at bounding box center [70, 194] width 3 height 3
checkbox випадіння "true"
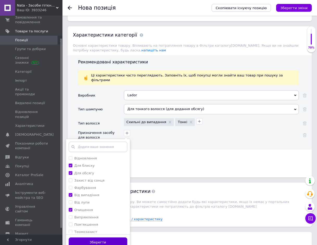
click at [103, 237] on button "Зберегти" at bounding box center [98, 242] width 59 height 10
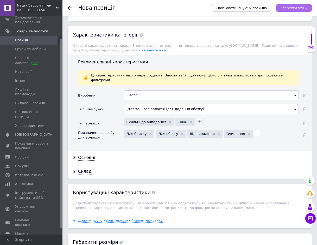
click at [300, 6] on icon "Зберегти зміни" at bounding box center [294, 8] width 27 height 4
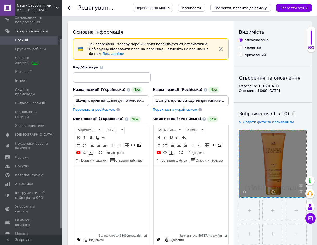
click at [265, 169] on div at bounding box center [272, 163] width 67 height 67
click at [272, 166] on div at bounding box center [272, 163] width 67 height 67
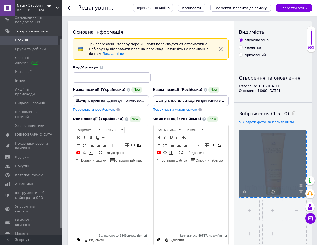
click at [272, 166] on div at bounding box center [272, 163] width 67 height 67
drag, startPoint x: 272, startPoint y: 166, endPoint x: 273, endPoint y: 173, distance: 7.2
drag, startPoint x: 273, startPoint y: 173, endPoint x: 271, endPoint y: 159, distance: 14.4
click at [271, 159] on div at bounding box center [272, 163] width 67 height 67
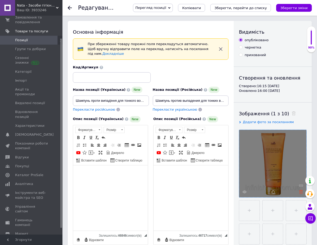
click at [301, 190] on use at bounding box center [301, 192] width 4 height 4
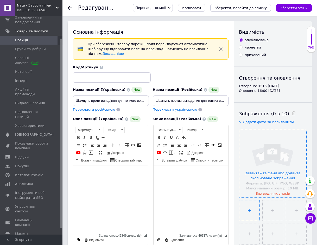
click at [250, 209] on input "file" at bounding box center [249, 210] width 20 height 20
click at [278, 150] on input "file" at bounding box center [272, 163] width 67 height 67
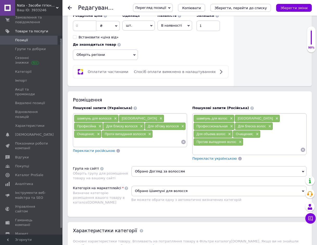
scroll to position [287, 0]
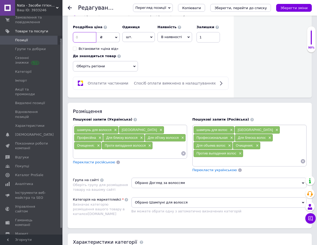
click at [86, 33] on input at bounding box center [84, 37] width 23 height 10
type input "430"
click at [305, 9] on icon "Зберегти зміни" at bounding box center [294, 8] width 27 height 4
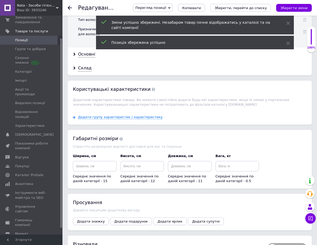
scroll to position [599, 0]
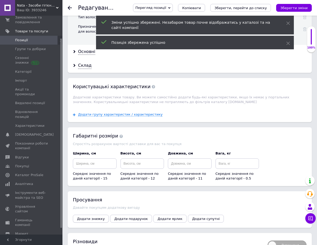
click at [93, 216] on span "Додати знижку" at bounding box center [91, 218] width 28 height 4
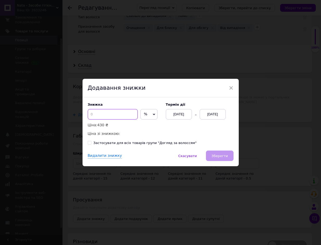
click at [94, 115] on input at bounding box center [113, 114] width 50 height 10
type input "30"
click at [221, 113] on div "[DATE]" at bounding box center [213, 114] width 26 height 10
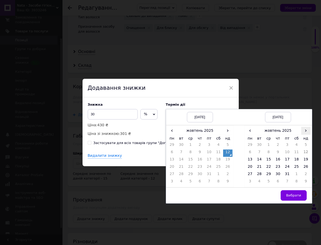
click at [304, 132] on span "›" at bounding box center [305, 131] width 9 height 8
click at [302, 132] on span "›" at bounding box center [305, 131] width 9 height 8
click at [249, 130] on span "‹" at bounding box center [250, 131] width 9 height 8
click at [267, 172] on td "26" at bounding box center [268, 174] width 9 height 7
click at [290, 191] on button "Вибрати" at bounding box center [294, 195] width 26 height 10
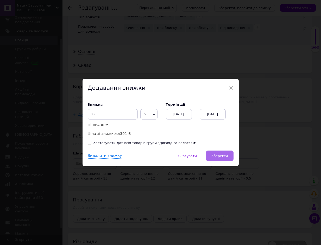
click at [222, 154] on span "Зберегти" at bounding box center [219, 156] width 16 height 4
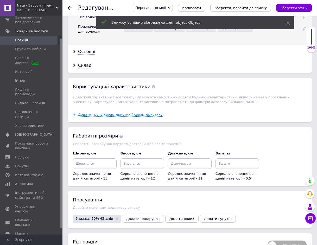
click at [170, 216] on span "Додати ярлик" at bounding box center [182, 218] width 25 height 4
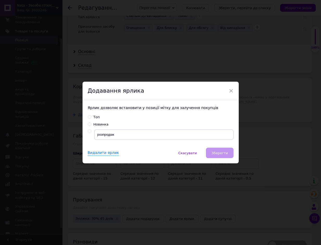
click at [88, 130] on input "radio" at bounding box center [89, 130] width 3 height 3
radio input "true"
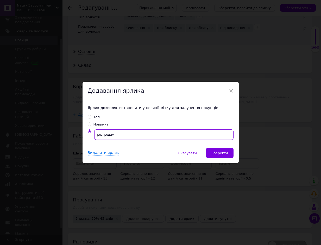
click at [96, 136] on input "розпродаж" at bounding box center [163, 134] width 139 height 10
type input "розпродаж"
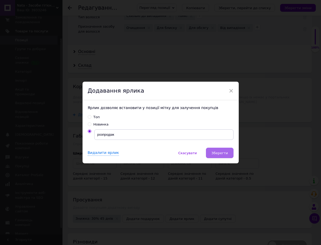
click at [222, 150] on button "Зберегти" at bounding box center [219, 152] width 27 height 10
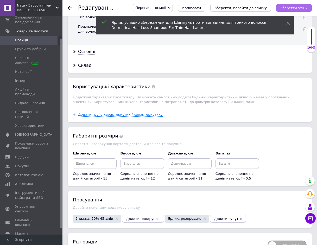
click at [299, 7] on icon "Зберегти зміни" at bounding box center [294, 8] width 27 height 4
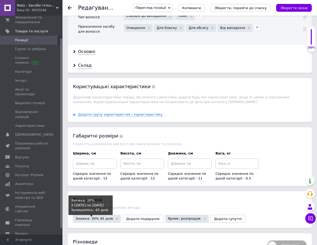
click at [95, 216] on span "Знижка: 30% 45 днів" at bounding box center [95, 217] width 38 height 3
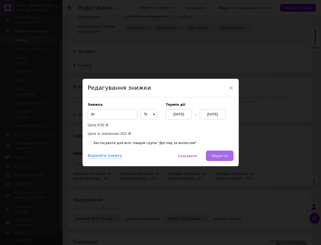
click at [224, 156] on span "Зберегти" at bounding box center [219, 156] width 16 height 4
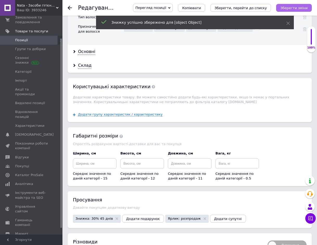
click at [293, 9] on icon "Зберегти зміни" at bounding box center [294, 8] width 27 height 4
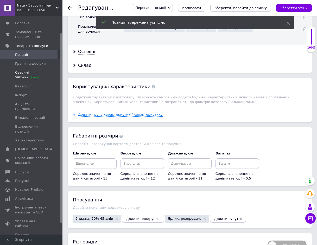
scroll to position [0, 0]
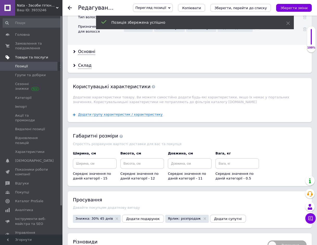
click at [30, 58] on span "Товари та послуги" at bounding box center [31, 57] width 33 height 5
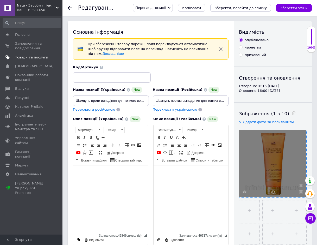
click at [37, 57] on span "Товари та послуги" at bounding box center [31, 57] width 33 height 5
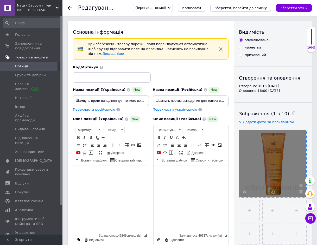
click at [37, 57] on span "Товари та послуги" at bounding box center [31, 57] width 33 height 5
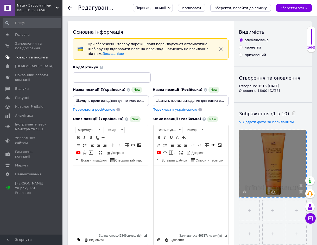
click at [38, 58] on span "Товари та послуги" at bounding box center [31, 57] width 33 height 5
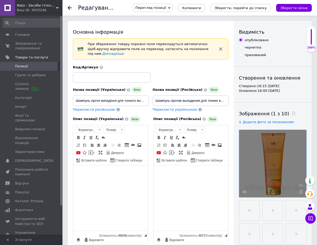
click at [67, 8] on div "Редагування позиції: Шампунь проти випадіння для тонкого волосся Dermatical Hai…" at bounding box center [190, 8] width 255 height 16
click at [69, 9] on use at bounding box center [70, 8] width 4 height 4
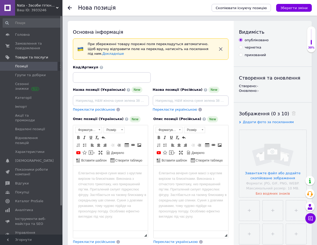
click at [69, 9] on use at bounding box center [70, 8] width 4 height 4
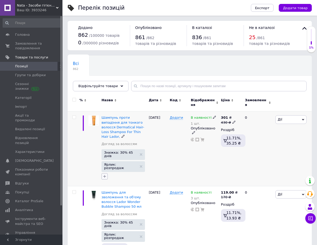
click at [106, 174] on icon "button" at bounding box center [105, 176] width 4 height 4
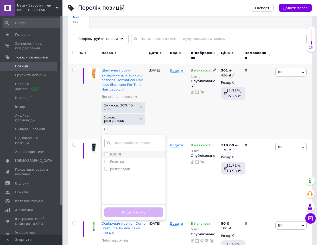
scroll to position [52, 0]
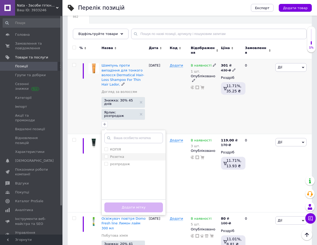
click at [104, 154] on input "Розетка" at bounding box center [105, 155] width 3 height 3
checkbox input "true"
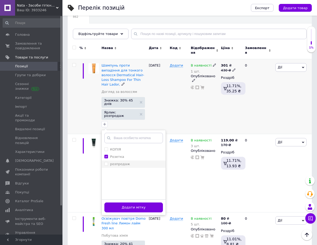
click at [106, 162] on input "розпродаж" at bounding box center [105, 163] width 3 height 3
checkbox input "true"
click at [138, 202] on button "Додати мітку" at bounding box center [133, 207] width 59 height 10
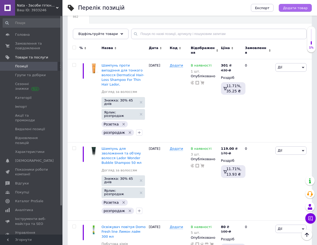
click at [291, 8] on span "Додати товар" at bounding box center [295, 8] width 25 height 4
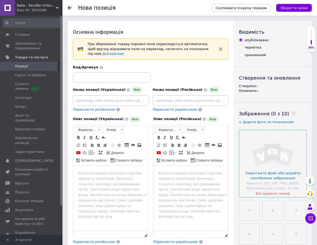
click at [260, 147] on input "file" at bounding box center [272, 163] width 67 height 67
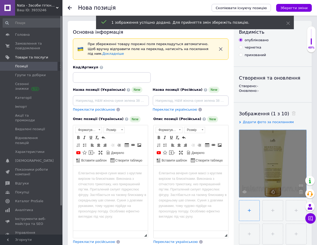
click at [255, 205] on input "file" at bounding box center [249, 210] width 20 height 20
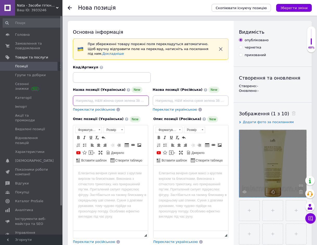
click at [92, 95] on input at bounding box center [111, 100] width 76 height 10
paste input "Шампунь проти випадіння волосся Lador Dermatical Hair Loss Shampoo Normal to Dr…"
type input "Шампунь проти випадіння волосся Lador Dermatical Hair Loss Shampoo Normal to Dr…"
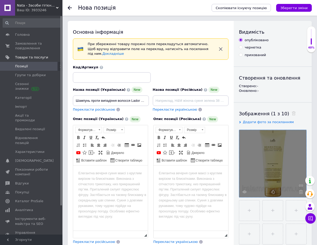
click at [104, 107] on span "Перекласти російською" at bounding box center [94, 109] width 42 height 4
type input "Шампунь против выпадения волос Lador Dermatical Hair Loss Shampoo Normal to Dry…"
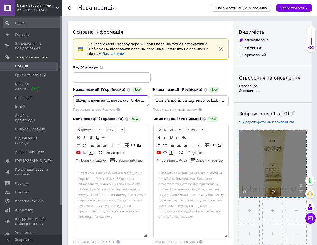
click at [101, 96] on input "Шампунь проти випадіння волосся Lador Dermatical Hair Loss Shampoo Normal to Dr…" at bounding box center [111, 100] width 76 height 10
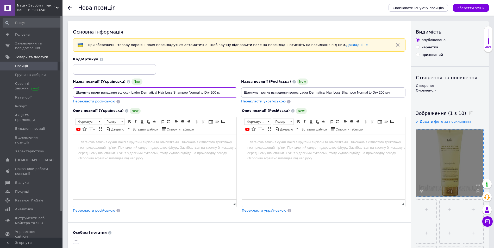
click at [117, 92] on input "Шампунь проти випадіння волосся Lador Dermatical Hair Loss Shampoo Normal to Dr…" at bounding box center [155, 93] width 164 height 10
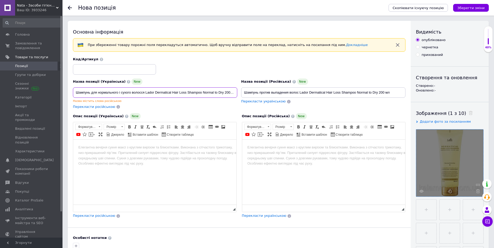
type input "Шампунь для нормального і сухого волосся Lador Dermatical Hair Loss Shampoo Nor…"
click at [103, 107] on span "Перекласти російською" at bounding box center [94, 107] width 42 height 4
type input "Шампунь для нормальных и сухих волос Lador Dermatical Hair Loss Shampoo Normal …"
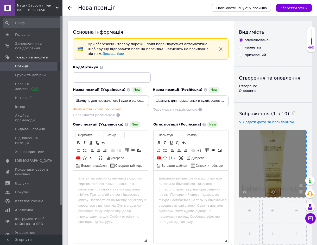
click at [102, 183] on html at bounding box center [110, 178] width 75 height 16
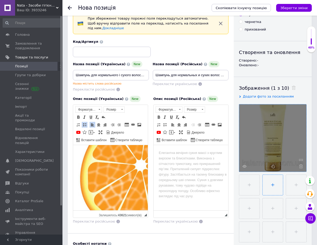
scroll to position [104, 0]
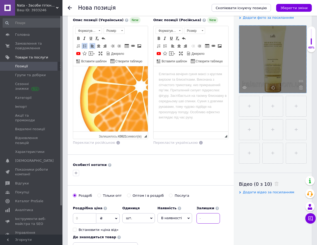
click at [209, 213] on input at bounding box center [208, 218] width 23 height 10
type input "4"
click at [107, 140] on span "Перекласти російською" at bounding box center [94, 142] width 42 height 4
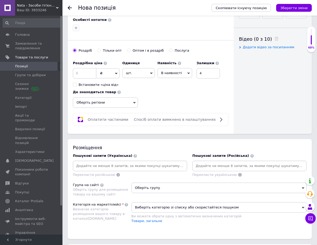
scroll to position [260, 0]
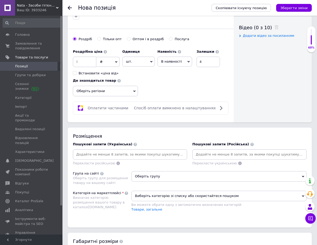
click at [95, 150] on input at bounding box center [130, 154] width 112 height 8
type input "шампунь для волосся"
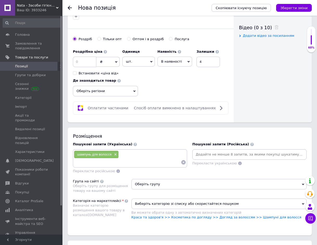
click at [122, 152] on div "шампунь для волосся ×" at bounding box center [130, 158] width 112 height 16
paste input "Південна Корея"
type input "Південна Корея"
click at [101, 158] on input at bounding box center [127, 162] width 107 height 8
paste input "Для щоденного використання"
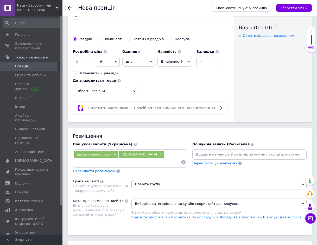
type input "Для щоденного використання"
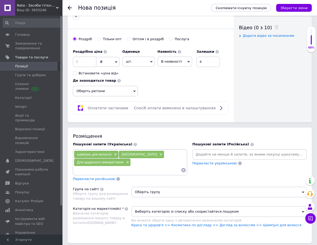
click at [83, 166] on input at bounding box center [127, 170] width 107 height 8
paste input "Всі типи волосся"
type input "Всі типи волосся"
click at [83, 166] on input at bounding box center [127, 170] width 107 height 8
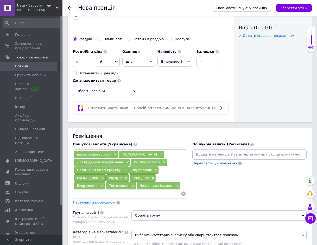
click at [97, 200] on span "Перекласти російською" at bounding box center [94, 202] width 42 height 4
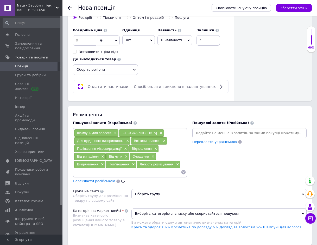
scroll to position [339, 0]
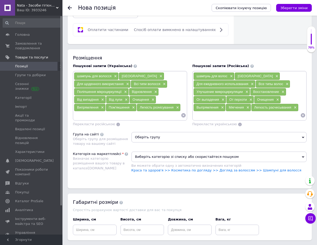
click at [176, 132] on span "Оберіть групу" at bounding box center [220, 137] width 176 height 10
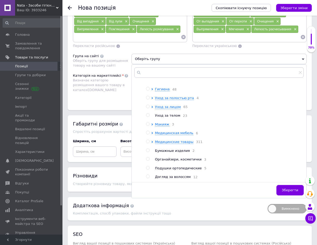
scroll to position [44, 0]
click at [148, 175] on input "radio" at bounding box center [147, 176] width 3 height 3
radio input "true"
click at [292, 188] on span "Зберегти" at bounding box center [290, 190] width 16 height 4
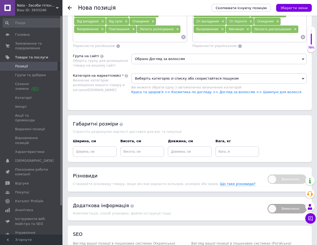
click at [145, 73] on span "Виберіть категорію зі списку або скористайтеся пошуком" at bounding box center [220, 78] width 176 height 10
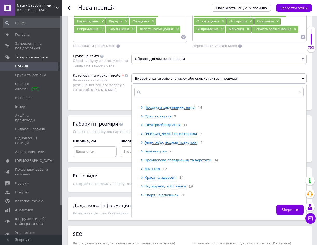
scroll to position [26, 0]
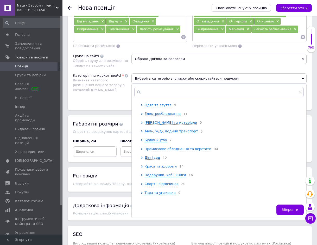
click at [149, 166] on span "Краса та здоров'я" at bounding box center [161, 166] width 32 height 4
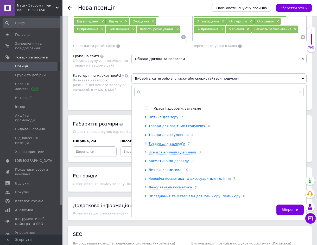
scroll to position [130, 0]
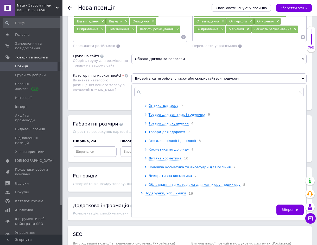
click at [149, 151] on span "Косметика по догляду" at bounding box center [169, 149] width 40 height 4
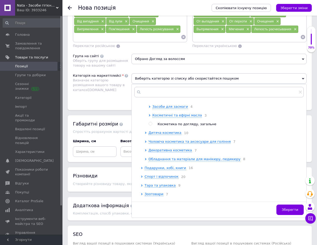
scroll to position [208, 0]
click at [152, 100] on div at bounding box center [151, 97] width 4 height 5
click at [164, 99] on span "Догляд за волоссям" at bounding box center [171, 97] width 36 height 4
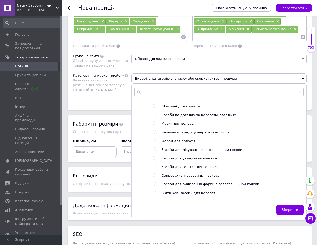
click at [154, 108] on input "radio" at bounding box center [154, 105] width 3 height 3
radio input "true"
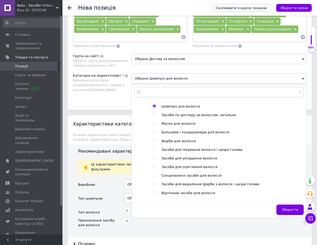
click at [286, 204] on button "Зберегти" at bounding box center [290, 209] width 27 height 10
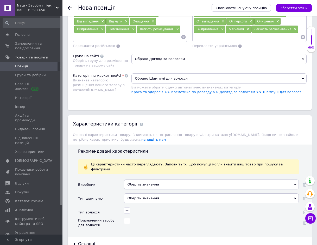
click at [141, 179] on div "Оберіть значення" at bounding box center [211, 184] width 175 height 10
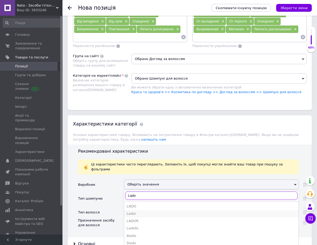
type input "Lado"
click at [131, 211] on div "Lador" at bounding box center [211, 213] width 169 height 5
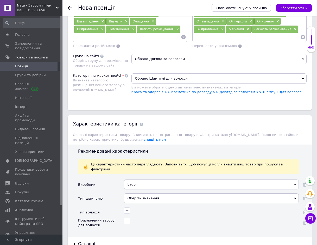
click at [134, 193] on div "Оберіть значення" at bounding box center [211, 198] width 175 height 10
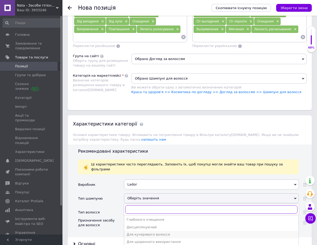
scroll to position [26, 0]
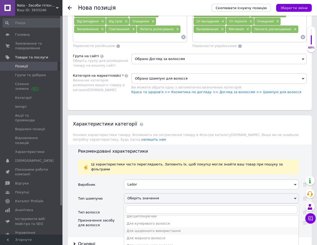
click at [146, 228] on div "Для щоденного використання" at bounding box center [211, 230] width 169 height 5
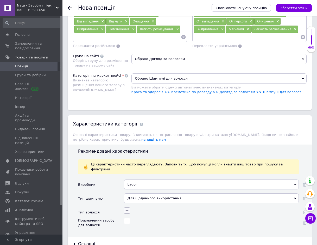
click at [127, 208] on icon "button" at bounding box center [127, 210] width 4 height 4
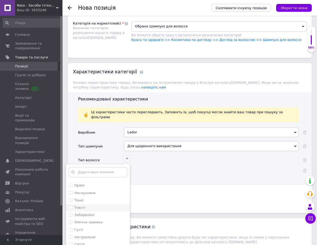
scroll to position [104, 0]
click at [68, 222] on li "Всі типи волосся" at bounding box center [98, 225] width 64 height 7
checkbox волосся "true"
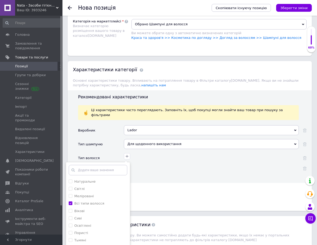
scroll to position [547, 0]
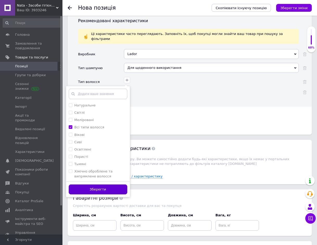
click at [100, 184] on button "Зберегти" at bounding box center [98, 189] width 59 height 10
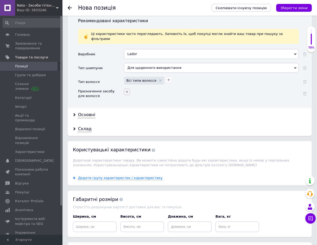
click at [127, 90] on icon "button" at bounding box center [127, 92] width 4 height 4
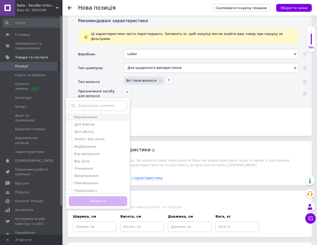
click at [69, 115] on input "Відновлення" at bounding box center [70, 116] width 3 height 3
checkbox input "true"
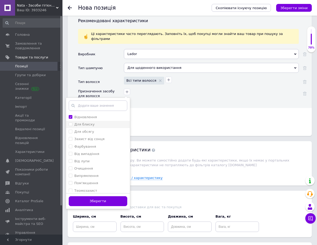
click at [70, 122] on блиску "Для блиску" at bounding box center [70, 123] width 3 height 3
checkbox блиску "true"
click at [70, 152] on випадіння "Від випадіння" at bounding box center [70, 153] width 3 height 3
checkbox випадіння "true"
click at [226, 122] on div "Склад" at bounding box center [190, 129] width 244 height 14
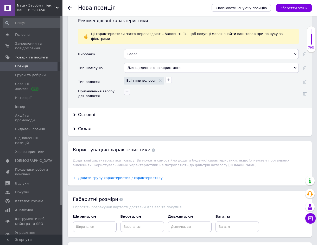
click at [124, 89] on button "button" at bounding box center [127, 92] width 6 height 6
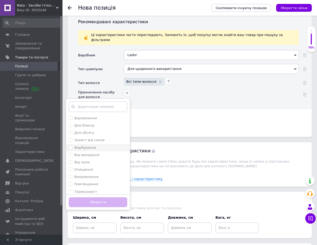
scroll to position [469, 0]
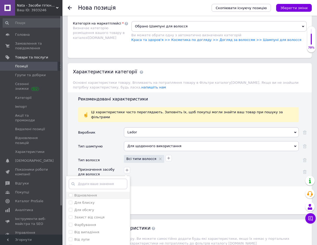
click at [71, 193] on input "Відновлення" at bounding box center [70, 194] width 3 height 3
checkbox input "true"
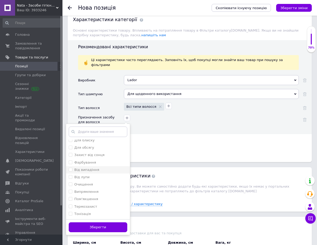
scroll to position [0, 0]
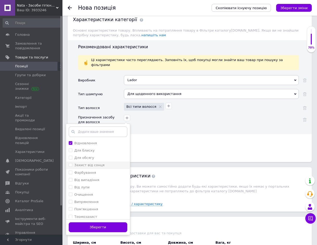
click at [71, 163] on сонця "Захист від сонця" at bounding box center [70, 164] width 3 height 3
checkbox сонця "true"
click at [70, 178] on випадіння "Від випадіння" at bounding box center [70, 179] width 3 height 3
checkbox випадіння "true"
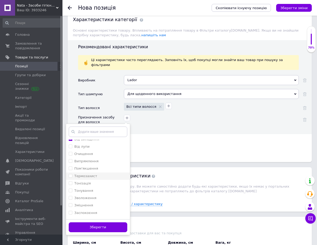
scroll to position [52, 0]
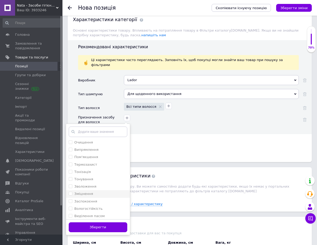
click at [71, 191] on input "Зміцнення" at bounding box center [70, 192] width 3 height 3
checkbox input "true"
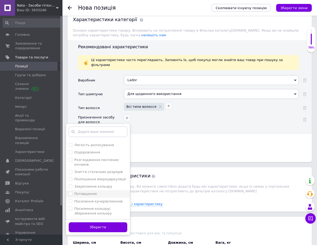
click at [71, 191] on input "Потовщення" at bounding box center [70, 192] width 3 height 3
checkbox input "true"
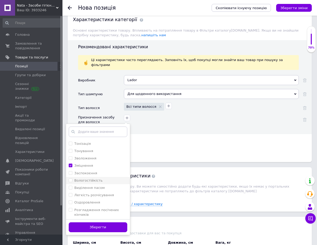
click at [69, 178] on input "Вологостійкість" at bounding box center [70, 179] width 3 height 3
click at [70, 178] on input "Вологостійкість" at bounding box center [70, 179] width 3 height 3
checkbox input "false"
click at [70, 156] on input "Зволоження" at bounding box center [70, 157] width 3 height 3
checkbox input "true"
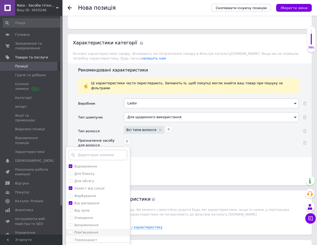
scroll to position [495, 0]
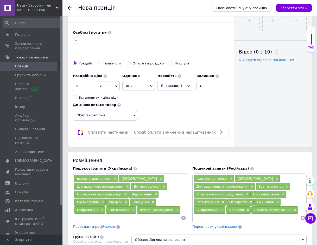
scroll to position [234, 0]
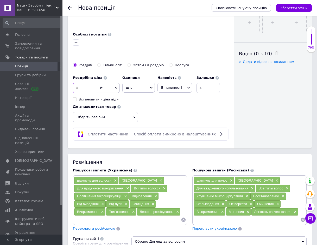
click at [85, 83] on input at bounding box center [84, 88] width 23 height 10
type input "430"
click at [292, 7] on icon "Зберегти зміни" at bounding box center [294, 8] width 27 height 4
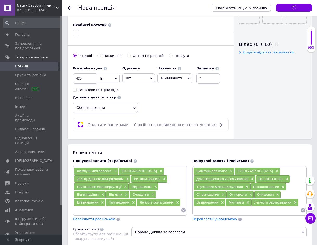
scroll to position [260, 0]
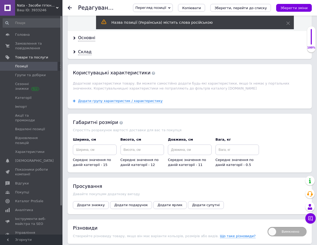
scroll to position [630, 0]
click at [95, 201] on button "Додати знижку" at bounding box center [91, 205] width 36 height 8
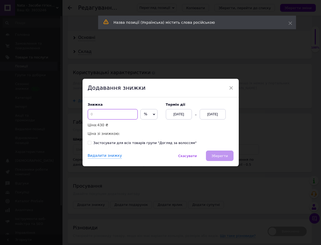
click at [92, 113] on input at bounding box center [113, 114] width 50 height 10
type input "30"
click at [224, 113] on div "[DATE]" at bounding box center [213, 114] width 26 height 10
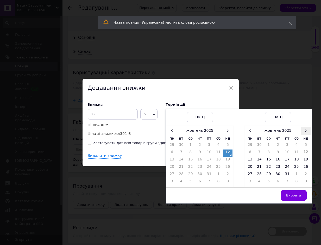
click at [303, 131] on span "›" at bounding box center [305, 131] width 9 height 8
click at [270, 174] on td "26" at bounding box center [268, 174] width 9 height 7
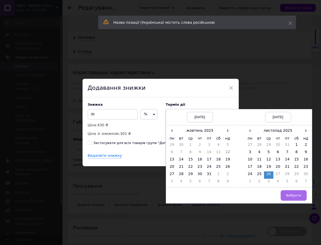
click at [297, 190] on td "Вибрати" at bounding box center [278, 195] width 68 height 16
drag, startPoint x: 296, startPoint y: 191, endPoint x: 289, endPoint y: 190, distance: 7.4
click at [296, 191] on button "Вибрати" at bounding box center [294, 195] width 26 height 10
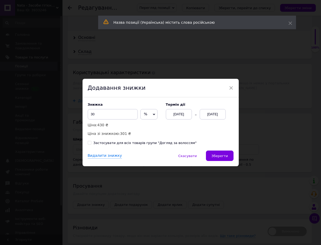
click at [223, 157] on span "Зберегти" at bounding box center [219, 156] width 16 height 4
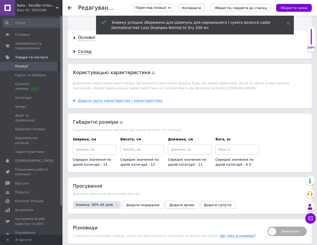
click at [170, 203] on span "Додати ярлик" at bounding box center [182, 205] width 25 height 4
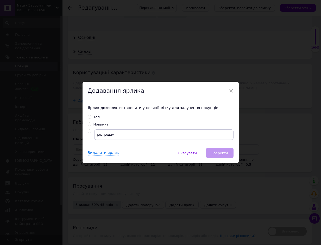
click at [90, 131] on input "radio" at bounding box center [89, 130] width 3 height 3
radio input "true"
click at [219, 152] on button "Зберегти" at bounding box center [219, 152] width 27 height 10
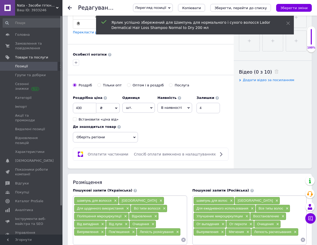
scroll to position [214, 0]
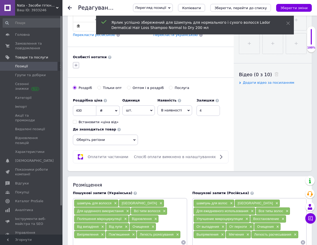
drag, startPoint x: 74, startPoint y: 60, endPoint x: 77, endPoint y: 62, distance: 3.0
click at [74, 62] on button "button" at bounding box center [76, 65] width 6 height 6
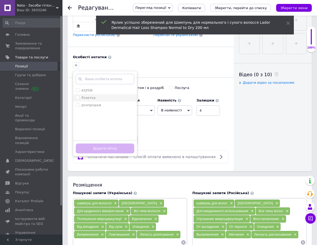
click at [77, 96] on input "Розетка" at bounding box center [77, 97] width 3 height 3
checkbox input "true"
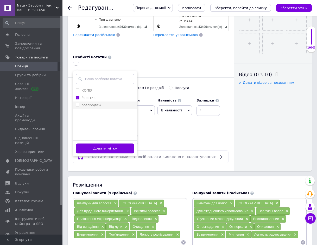
click at [78, 103] on input "розпродаж" at bounding box center [77, 104] width 3 height 3
checkbox input "true"
drag, startPoint x: 111, startPoint y: 146, endPoint x: 126, endPoint y: 139, distance: 15.7
click at [111, 146] on button "Додати мітку" at bounding box center [105, 148] width 59 height 10
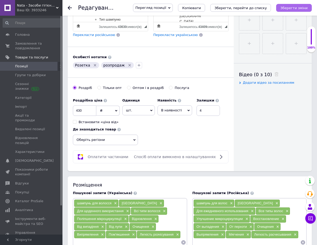
click at [287, 10] on button "Зберегти зміни" at bounding box center [294, 8] width 36 height 8
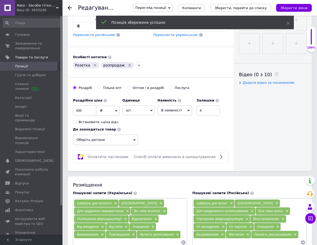
click at [70, 8] on use at bounding box center [70, 8] width 4 height 4
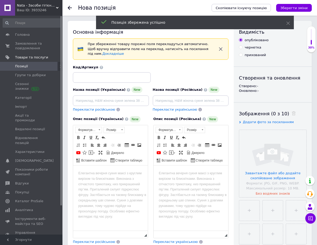
click at [66, 9] on div "Нова позиція Скопіювати існуючу позицію Зберегти зміни" at bounding box center [190, 8] width 255 height 16
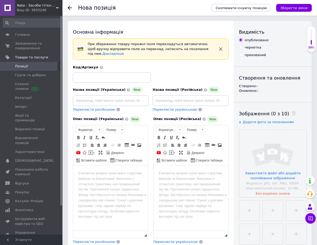
click at [71, 8] on use at bounding box center [70, 8] width 4 height 4
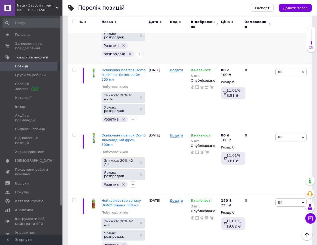
scroll to position [313, 0]
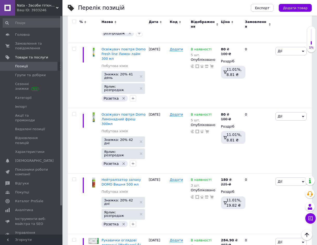
drag, startPoint x: 309, startPoint y: 6, endPoint x: 311, endPoint y: 9, distance: 4.1
click at [309, 6] on button "Додати товар" at bounding box center [295, 8] width 33 height 8
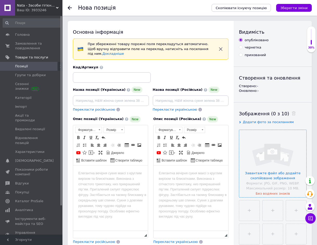
click at [270, 163] on input "file" at bounding box center [272, 163] width 67 height 67
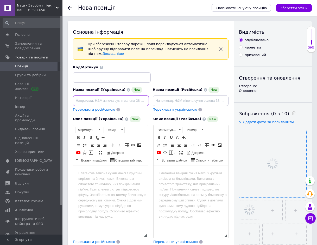
click at [103, 95] on input at bounding box center [111, 100] width 76 height 10
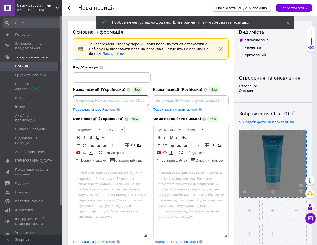
paste input "Бальзам для сильно пошкодженого волосся La'dor Wonder Balm, 200 мл"
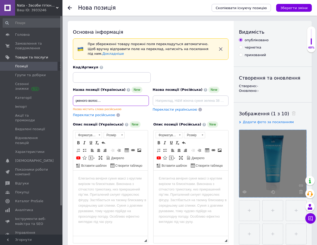
type input "Бальзам для сильно пошкодженого волосся La'dor Wonder Balm, 200 мл"
click at [101, 113] on span "Перекласти російською" at bounding box center [94, 115] width 42 height 4
type input "Бальзам для сильно поврежденных волос La'dor Wonder Balm, 200 мл"
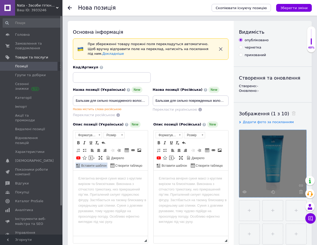
click at [107, 162] on link "Вставити шаблон" at bounding box center [92, 165] width 32 height 6
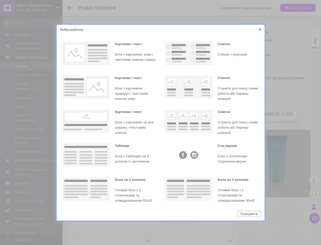
click at [259, 29] on icon at bounding box center [260, 29] width 3 height 3
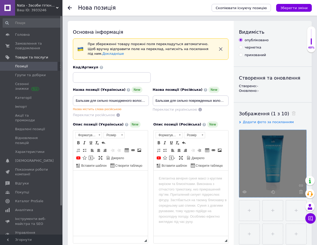
click at [119, 183] on html at bounding box center [110, 178] width 75 height 16
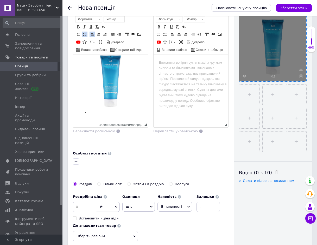
scroll to position [156, 0]
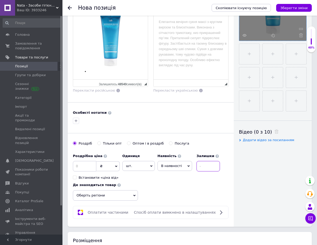
click at [215, 161] on input at bounding box center [208, 166] width 23 height 10
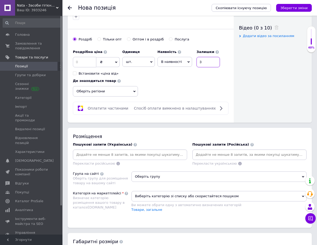
scroll to position [260, 0]
type input "3"
click at [98, 150] on input at bounding box center [130, 154] width 112 height 8
type input "бальзам для волосся"
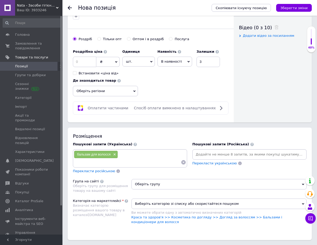
click at [96, 159] on input at bounding box center [127, 162] width 107 height 8
paste input "Зволожує"
type input "Зволожує"
click at [129, 158] on input at bounding box center [127, 162] width 107 height 8
paste input "Професійна"
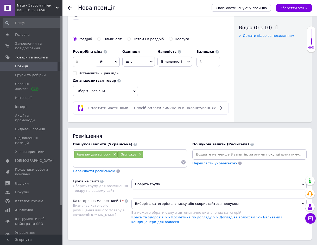
type input "Професійна"
click at [80, 158] on input at bounding box center [127, 162] width 107 height 8
paste input "Для жінок"
type input "Для жінок"
click at [113, 159] on input at bounding box center [140, 162] width 82 height 8
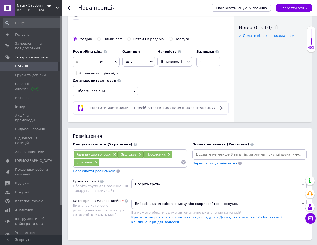
paste input "Для блиску волосся"
type input "Для блиску волосся"
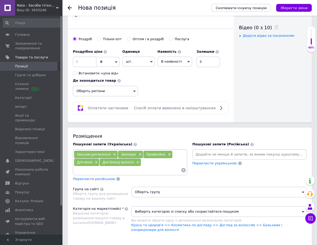
click at [95, 166] on input at bounding box center [127, 170] width 107 height 8
paste input "Південна Корея"
type input "Південна Корея"
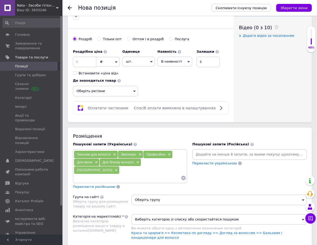
click at [78, 174] on input at bounding box center [127, 178] width 107 height 8
paste input "Усі типи волосся"
type input "Усі типи волосся"
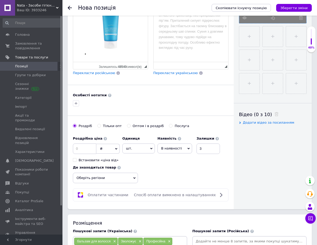
scroll to position [156, 0]
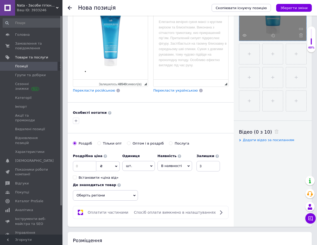
click at [88, 88] on span "Перекласти російською" at bounding box center [94, 90] width 42 height 4
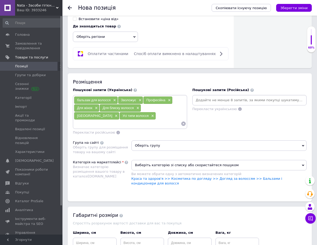
scroll to position [365, 0]
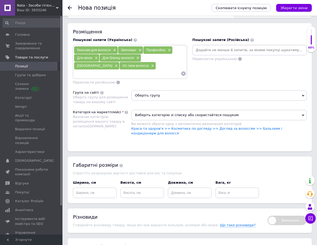
click at [153, 90] on span "Оберіть групу" at bounding box center [220, 95] width 176 height 10
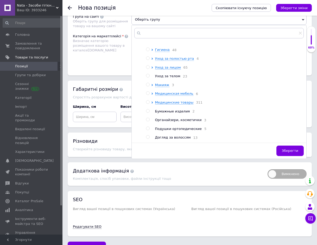
scroll to position [443, 0]
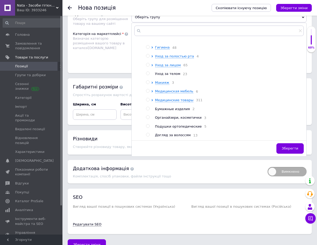
click at [149, 133] on input "radio" at bounding box center [147, 134] width 3 height 3
radio input "true"
click at [285, 146] on span "Зберегти" at bounding box center [290, 148] width 16 height 4
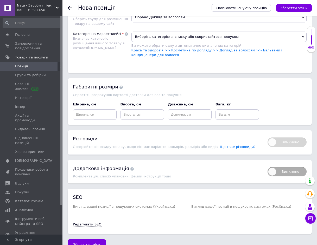
click at [155, 32] on span "Виберіть категорію зі списку або скористайтеся пошуком" at bounding box center [220, 37] width 176 height 10
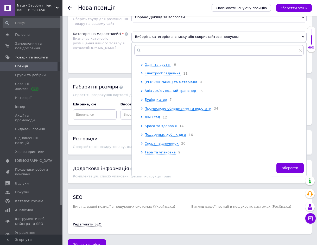
scroll to position [78, 0]
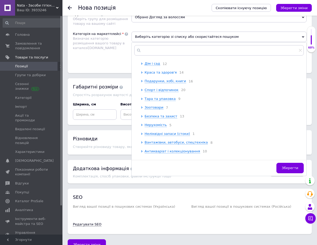
click at [150, 72] on span "Краса та здоров'я" at bounding box center [161, 72] width 32 height 4
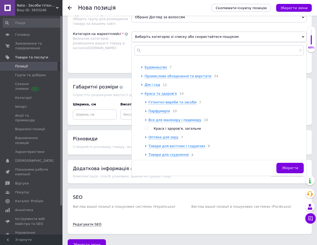
scroll to position [26, 0]
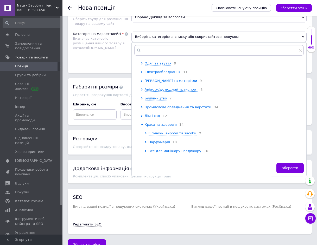
click at [159, 124] on span "Краса та здоров'я" at bounding box center [161, 124] width 32 height 4
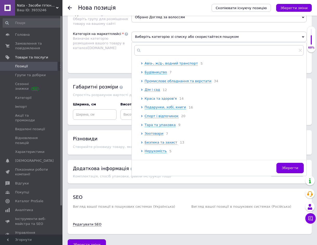
click at [158, 97] on span "Краса та здоров'я" at bounding box center [161, 98] width 32 height 4
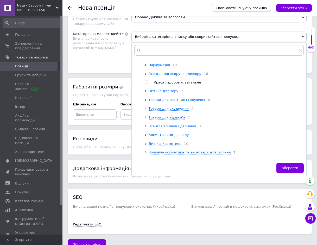
scroll to position [104, 0]
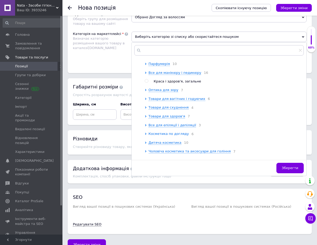
click at [163, 134] on span "Косметика по догляду" at bounding box center [169, 134] width 40 height 4
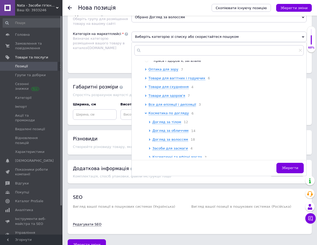
scroll to position [156, 0]
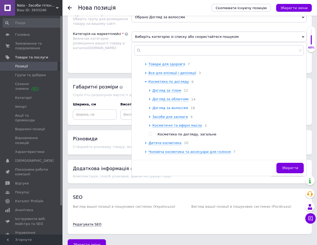
click at [165, 108] on span "Догляд за волоссям" at bounding box center [171, 108] width 36 height 4
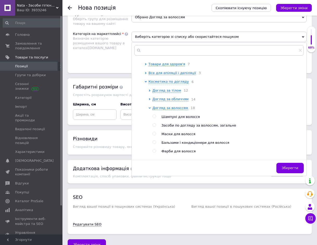
scroll to position [182, 0]
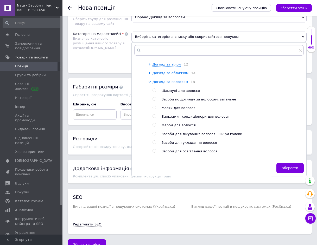
click at [154, 118] on input "radio" at bounding box center [154, 115] width 3 height 3
radio input "true"
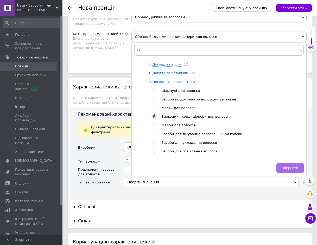
click at [290, 166] on span "Зберегти" at bounding box center [290, 168] width 16 height 4
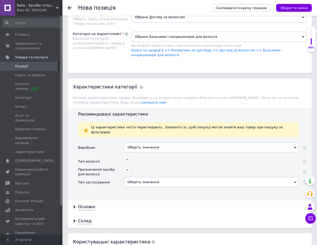
click at [133, 142] on div "Оберіть значення" at bounding box center [211, 147] width 175 height 10
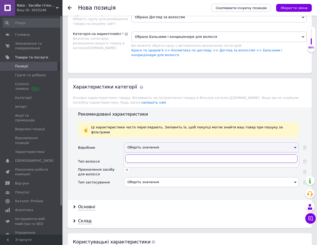
click at [136, 154] on input "text" at bounding box center [211, 158] width 172 height 8
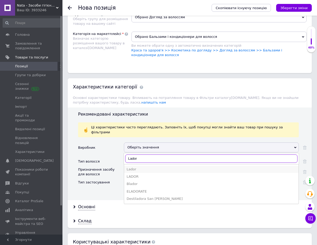
type input "Lador"
click at [130, 167] on div "Lador" at bounding box center [211, 169] width 169 height 5
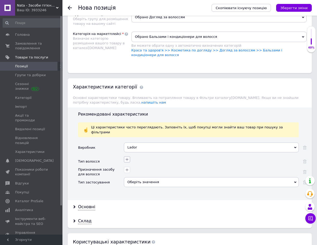
click at [128, 157] on icon "button" at bounding box center [127, 159] width 4 height 4
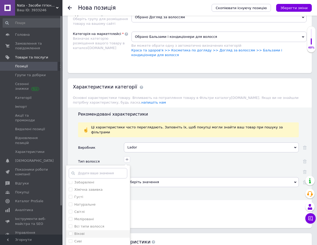
scroll to position [469, 0]
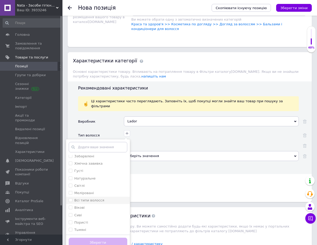
click at [72, 198] on волосся "Всі типи волосся" at bounding box center [70, 199] width 3 height 3
checkbox волосся "true"
click at [93, 237] on button "Зберегти" at bounding box center [98, 242] width 59 height 10
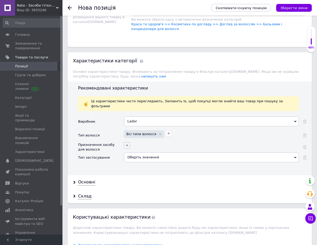
click at [128, 143] on icon "button" at bounding box center [127, 145] width 4 height 4
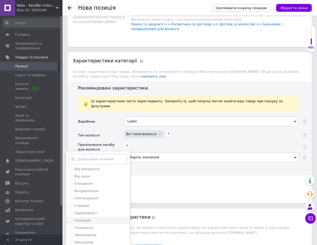
scroll to position [52, 0]
click at [70, 219] on input "Зволоження" at bounding box center [70, 220] width 3 height 3
checkbox input "false"
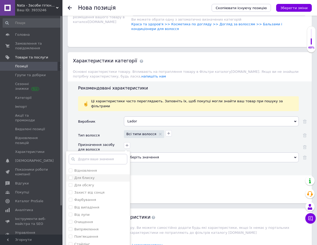
click at [69, 176] on блиску "Для блиску" at bounding box center [70, 177] width 3 height 3
checkbox блиску "true"
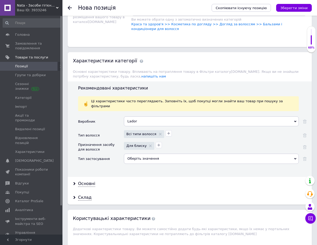
click at [148, 153] on div "Оберіть значення" at bounding box center [211, 158] width 175 height 10
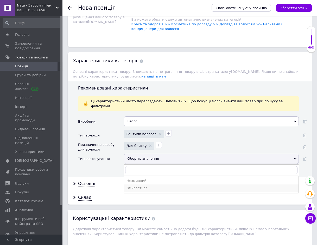
click at [144, 185] on div "Змивається" at bounding box center [211, 187] width 169 height 5
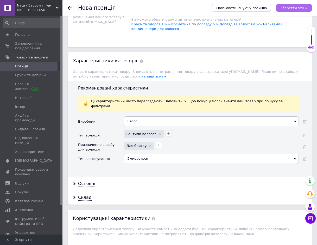
click at [303, 11] on button "Зберегти зміни" at bounding box center [294, 8] width 36 height 8
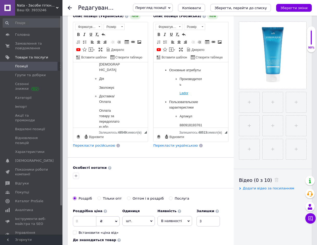
scroll to position [156, 0]
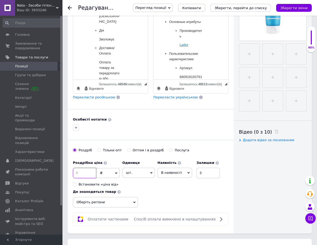
click at [88, 167] on input at bounding box center [84, 172] width 23 height 10
type input "470"
click at [302, 10] on icon "Зберегти зміни" at bounding box center [294, 8] width 27 height 4
click at [294, 8] on icon "Зберегти зміни" at bounding box center [294, 8] width 27 height 4
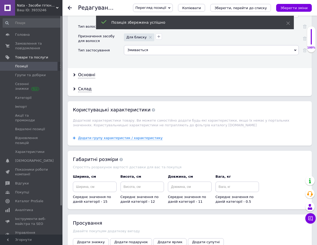
scroll to position [651, 0]
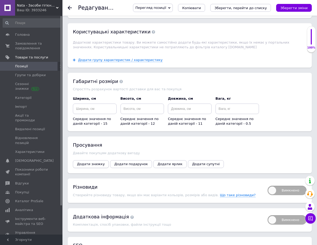
click at [93, 160] on button "Додати знижку" at bounding box center [91, 164] width 36 height 8
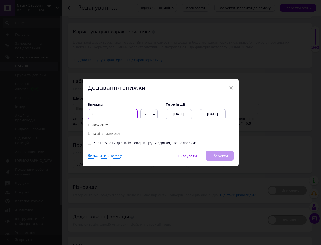
click at [106, 113] on input at bounding box center [113, 114] width 50 height 10
type input "30"
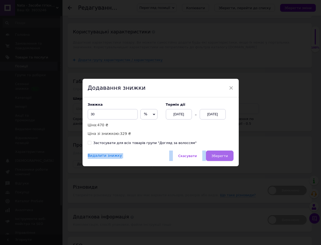
drag, startPoint x: 226, startPoint y: 150, endPoint x: 225, endPoint y: 157, distance: 6.9
click at [225, 156] on div "× Додавання знижки Знижка 30 % ₴ Ціна: 470 ₴ Ціна зі знижкою: 329 ₴ Термін дії …" at bounding box center [161, 123] width 156 height 88
click at [225, 154] on span "Зберегти" at bounding box center [219, 156] width 16 height 4
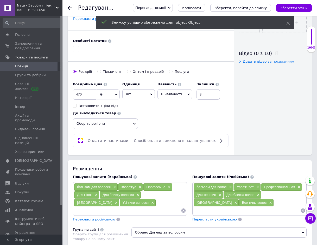
scroll to position [234, 0]
click at [89, 89] on input "470" at bounding box center [84, 94] width 23 height 10
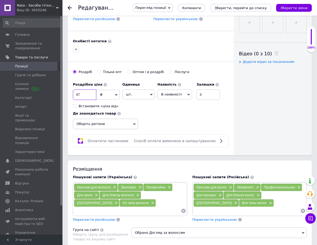
type input "4"
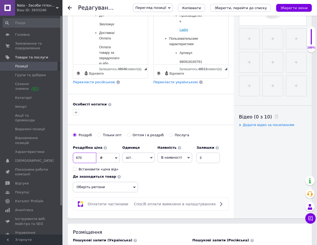
scroll to position [182, 0]
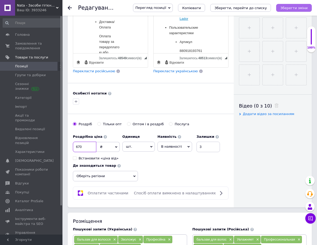
type input "670"
click at [305, 9] on icon "Зберегти зміни" at bounding box center [294, 8] width 27 height 4
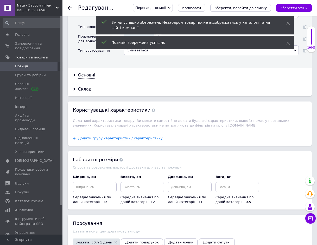
scroll to position [599, 0]
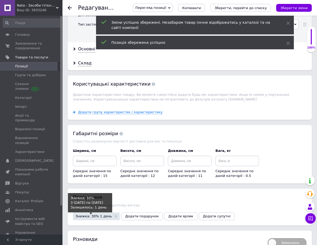
click at [95, 214] on span "Знижка: 30% 1 день" at bounding box center [94, 215] width 36 height 3
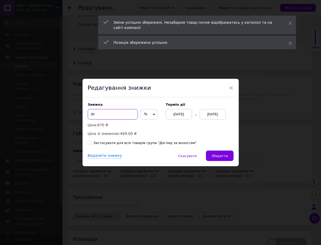
click at [100, 113] on input "30" at bounding box center [113, 114] width 50 height 10
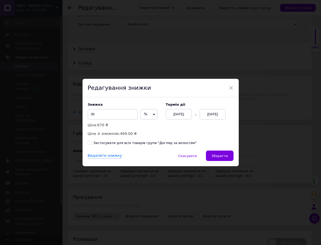
click at [220, 113] on div "[DATE]" at bounding box center [213, 114] width 26 height 10
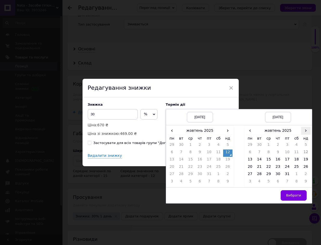
click at [303, 131] on span "›" at bounding box center [305, 131] width 9 height 8
click at [275, 176] on td "27" at bounding box center [277, 174] width 9 height 7
click at [270, 174] on td "26" at bounding box center [268, 174] width 9 height 7
click at [296, 194] on span "Вибрати" at bounding box center [293, 195] width 15 height 4
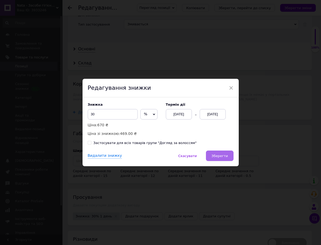
click at [216, 154] on span "Зберегти" at bounding box center [219, 156] width 16 height 4
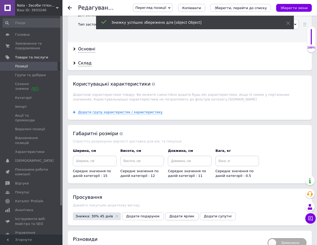
click at [170, 214] on span "Додати ярлик" at bounding box center [182, 216] width 25 height 4
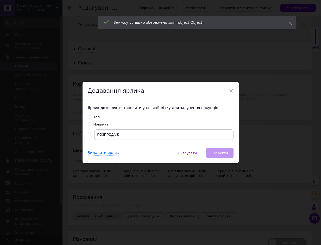
click at [89, 132] on input "radio" at bounding box center [89, 130] width 3 height 3
radio input "true"
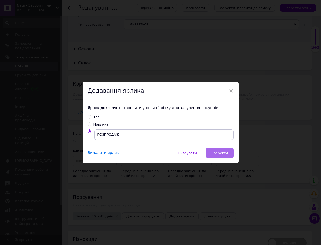
click at [213, 153] on span "Зберегти" at bounding box center [219, 153] width 16 height 4
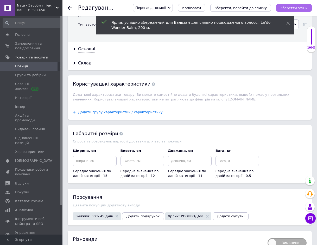
click at [292, 8] on icon "Зберегти зміни" at bounding box center [294, 8] width 27 height 4
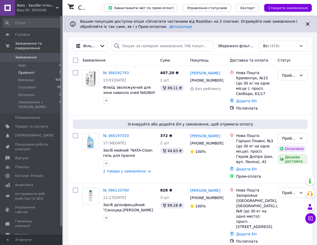
click at [33, 69] on li "Прийняті 7" at bounding box center [32, 72] width 64 height 7
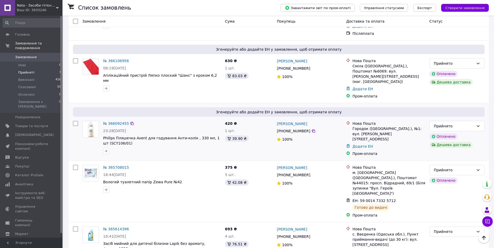
scroll to position [195, 0]
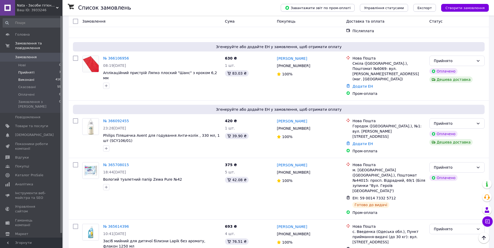
click at [27, 78] on span "Виконані" at bounding box center [26, 80] width 16 height 5
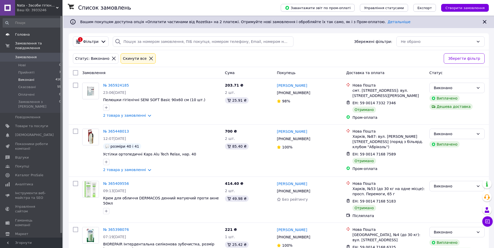
click at [28, 35] on span "Головна" at bounding box center [31, 34] width 33 height 5
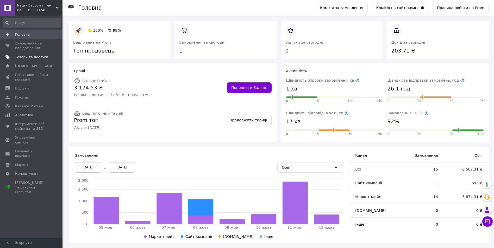
click at [29, 57] on span "Товари та послуги" at bounding box center [31, 57] width 33 height 5
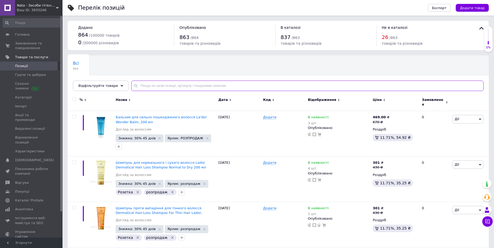
click at [152, 86] on input "text" at bounding box center [307, 86] width 352 height 10
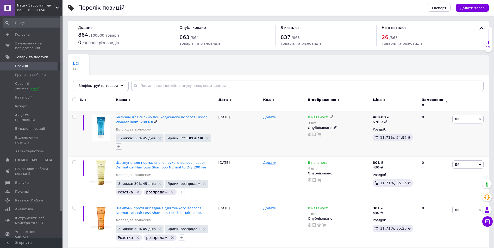
click at [117, 145] on icon "button" at bounding box center [119, 147] width 4 height 4
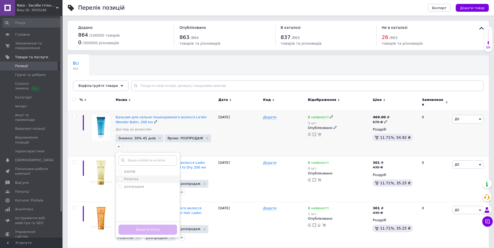
click at [119, 177] on input "Розетка" at bounding box center [120, 178] width 3 height 3
checkbox input "true"
drag, startPoint x: 121, startPoint y: 184, endPoint x: 123, endPoint y: 189, distance: 5.8
click at [121, 185] on input "розпродаж" at bounding box center [120, 186] width 3 height 3
checkbox input "true"
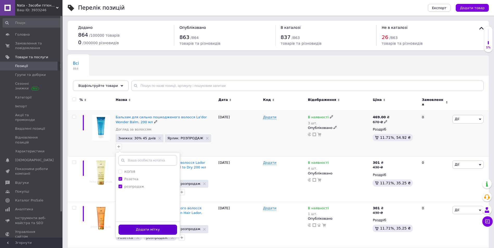
click at [145, 230] on button "Додати мітку" at bounding box center [148, 230] width 59 height 10
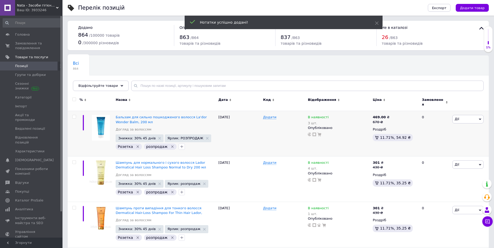
click at [134, 84] on use at bounding box center [135, 85] width 3 height 3
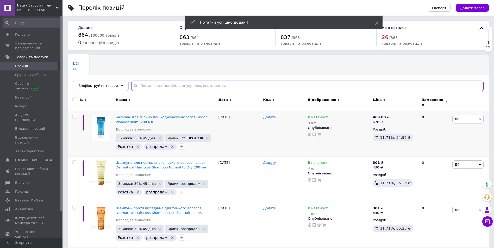
click at [139, 86] on input "text" at bounding box center [307, 86] width 352 height 10
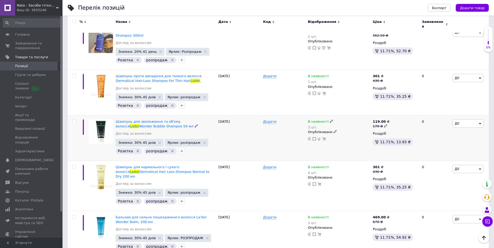
scroll to position [185, 0]
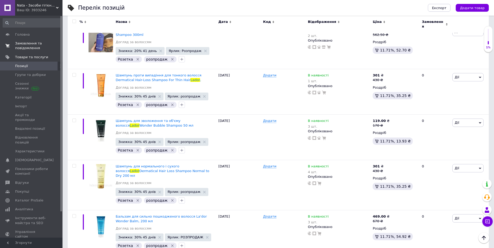
type input "Lador"
click at [32, 46] on span "Замовлення та повідомлення" at bounding box center [31, 45] width 33 height 9
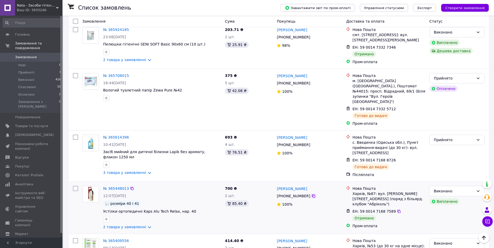
scroll to position [391, 0]
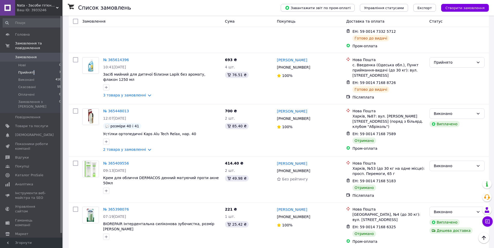
click at [31, 69] on li "Прийняті 7" at bounding box center [32, 72] width 64 height 7
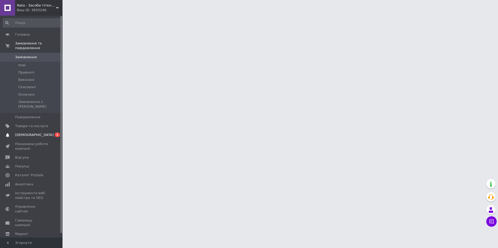
click at [32, 133] on span "[DEMOGRAPHIC_DATA]" at bounding box center [34, 135] width 39 height 5
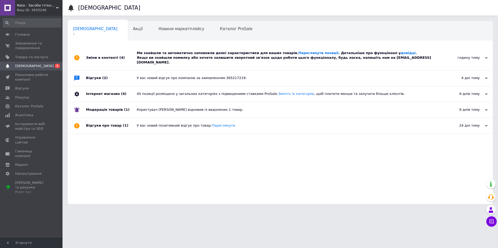
click at [264, 59] on div "Ми знайшли та автоматично заповнили деякі характеристики для ваших товарів. Пер…" at bounding box center [286, 58] width 299 height 14
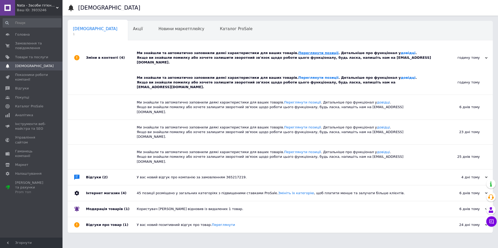
click at [298, 52] on link "Переглянути позиції" at bounding box center [318, 53] width 40 height 4
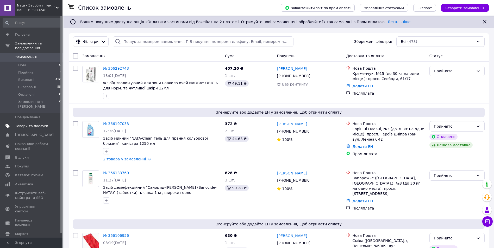
click at [32, 124] on span "Товари та послуги" at bounding box center [31, 126] width 33 height 5
